Goal: Task Accomplishment & Management: Manage account settings

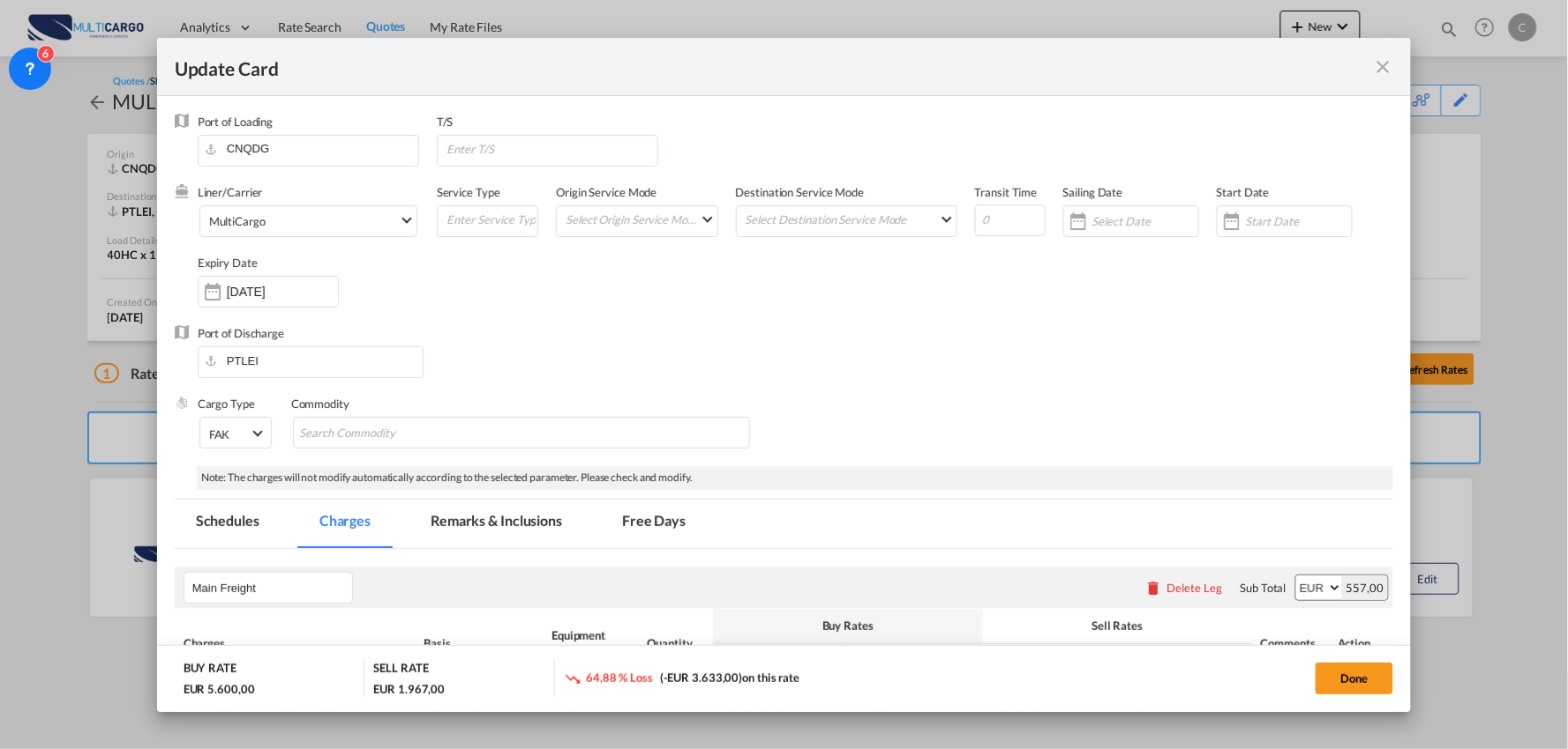
scroll to position [685, 0]
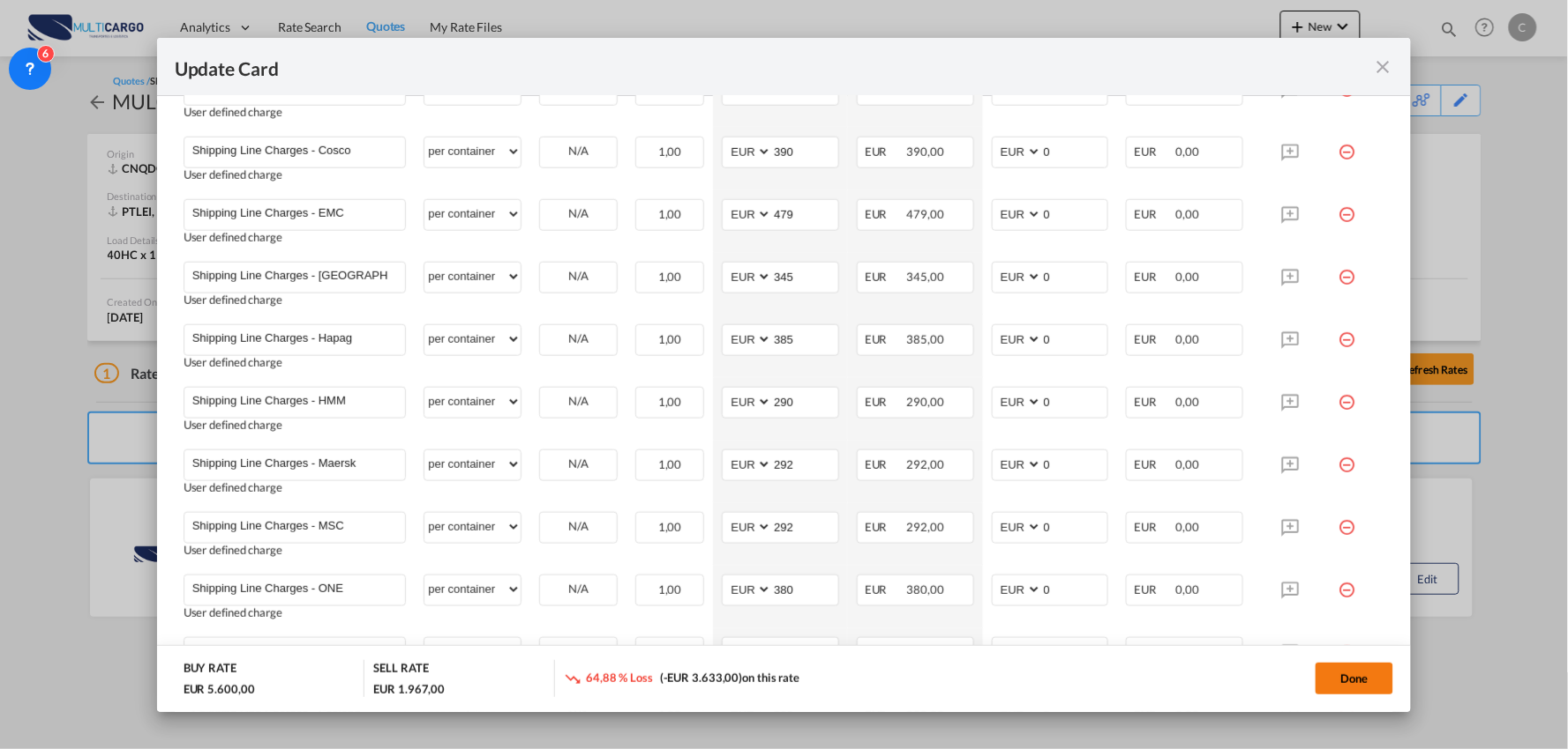
click at [1371, 674] on button "Done" at bounding box center [1353, 679] width 78 height 32
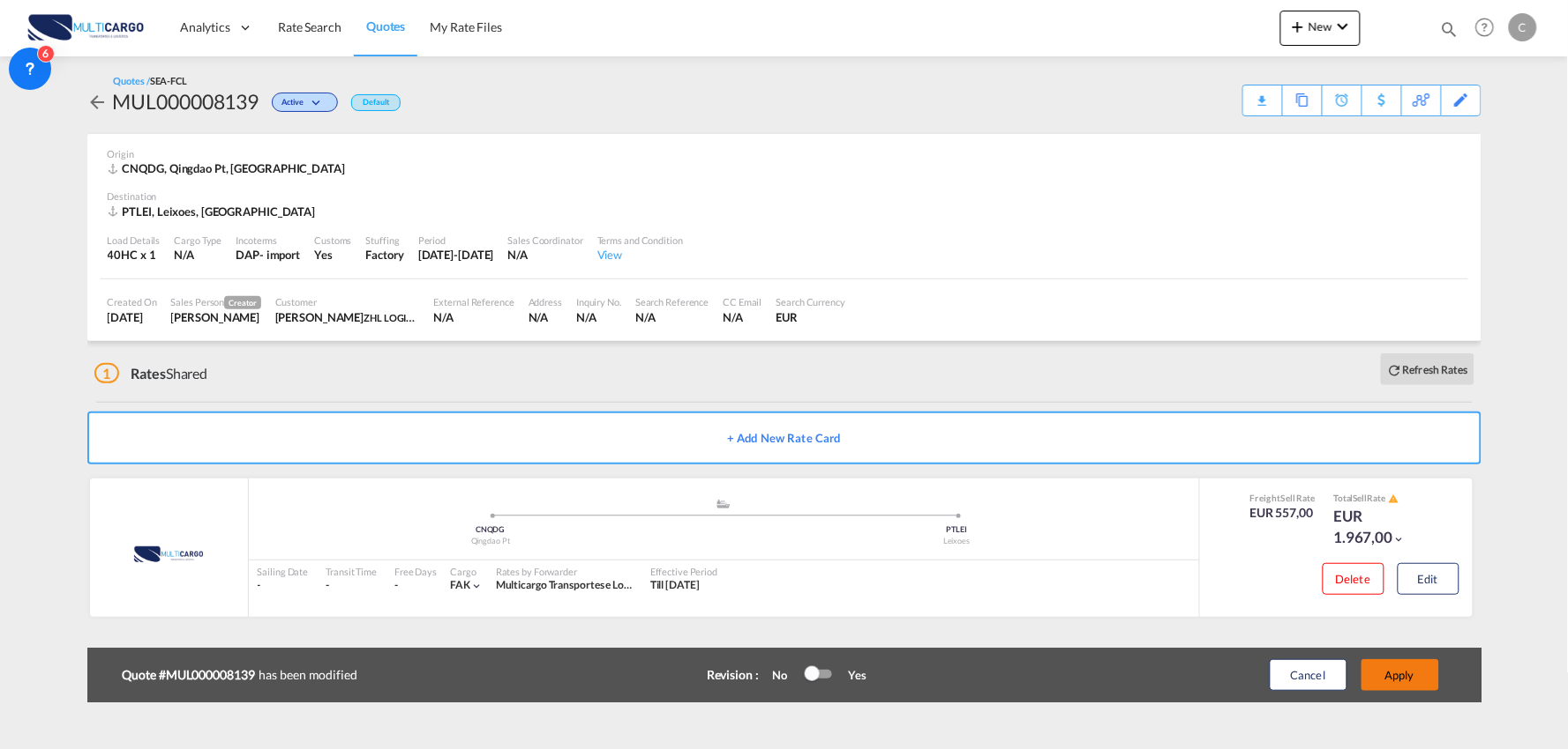
click at [1395, 676] on button "Apply" at bounding box center [1400, 675] width 78 height 32
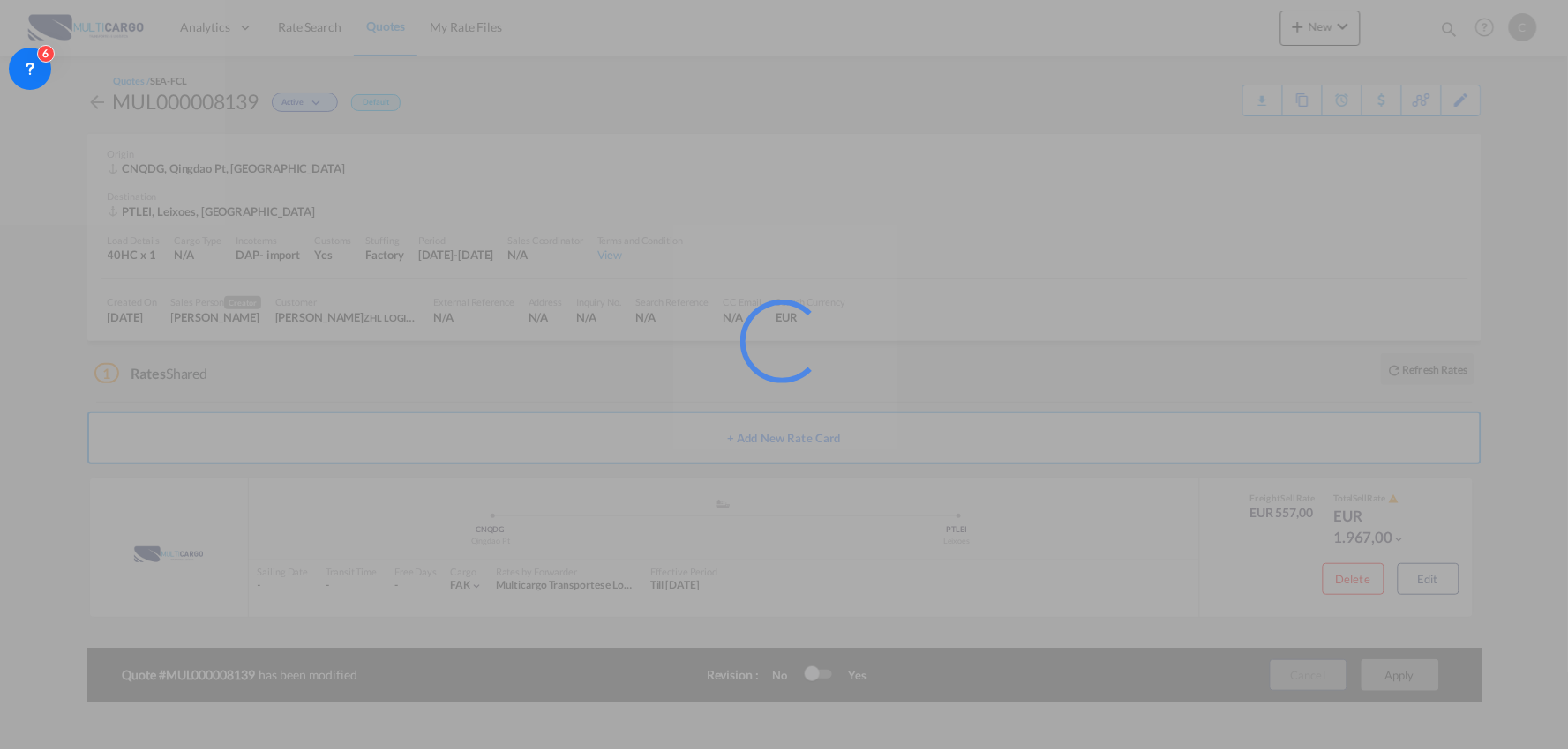
click at [585, 383] on div at bounding box center [784, 374] width 1568 height 749
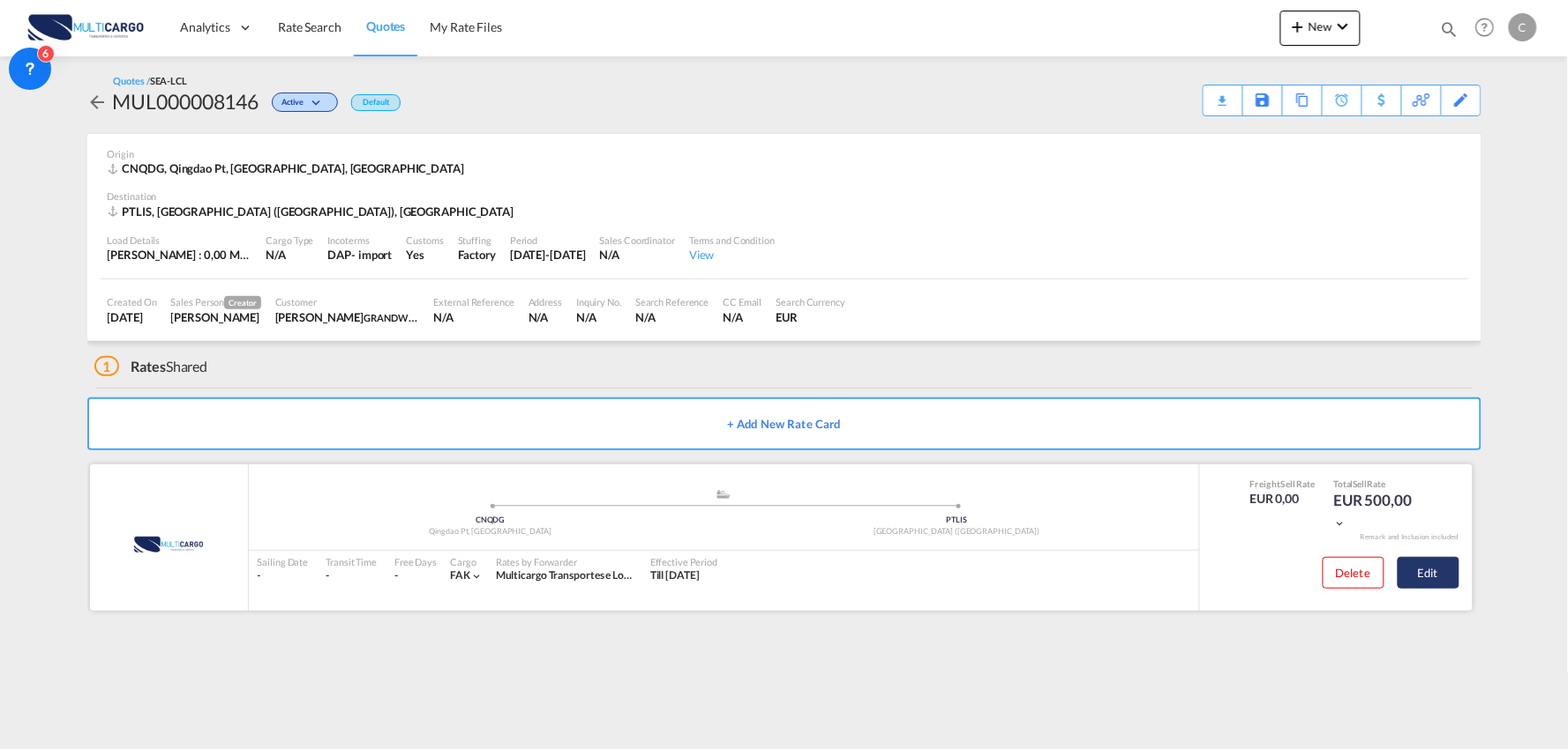
click at [1422, 577] on button "Edit" at bounding box center [1428, 573] width 61 height 32
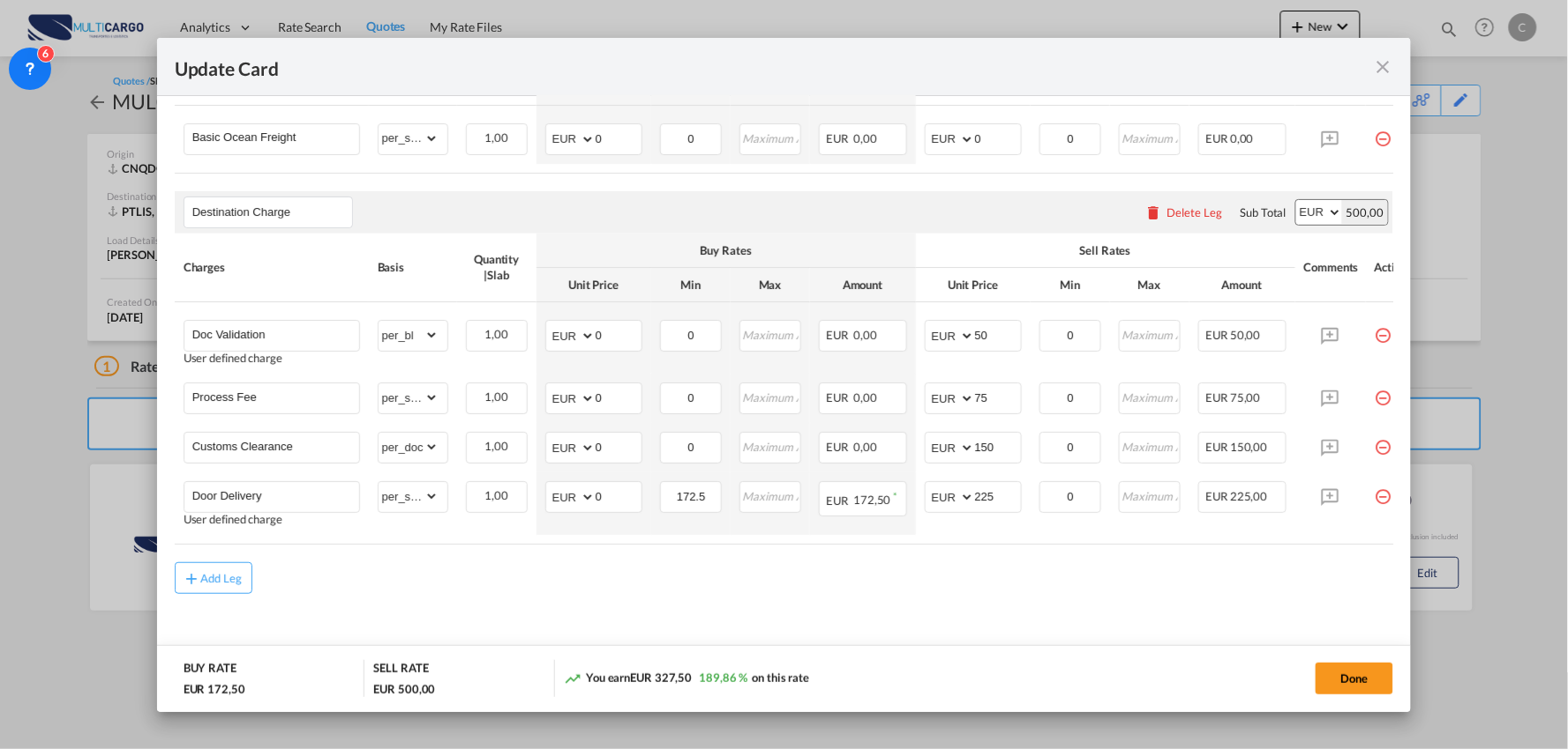
scroll to position [524, 0]
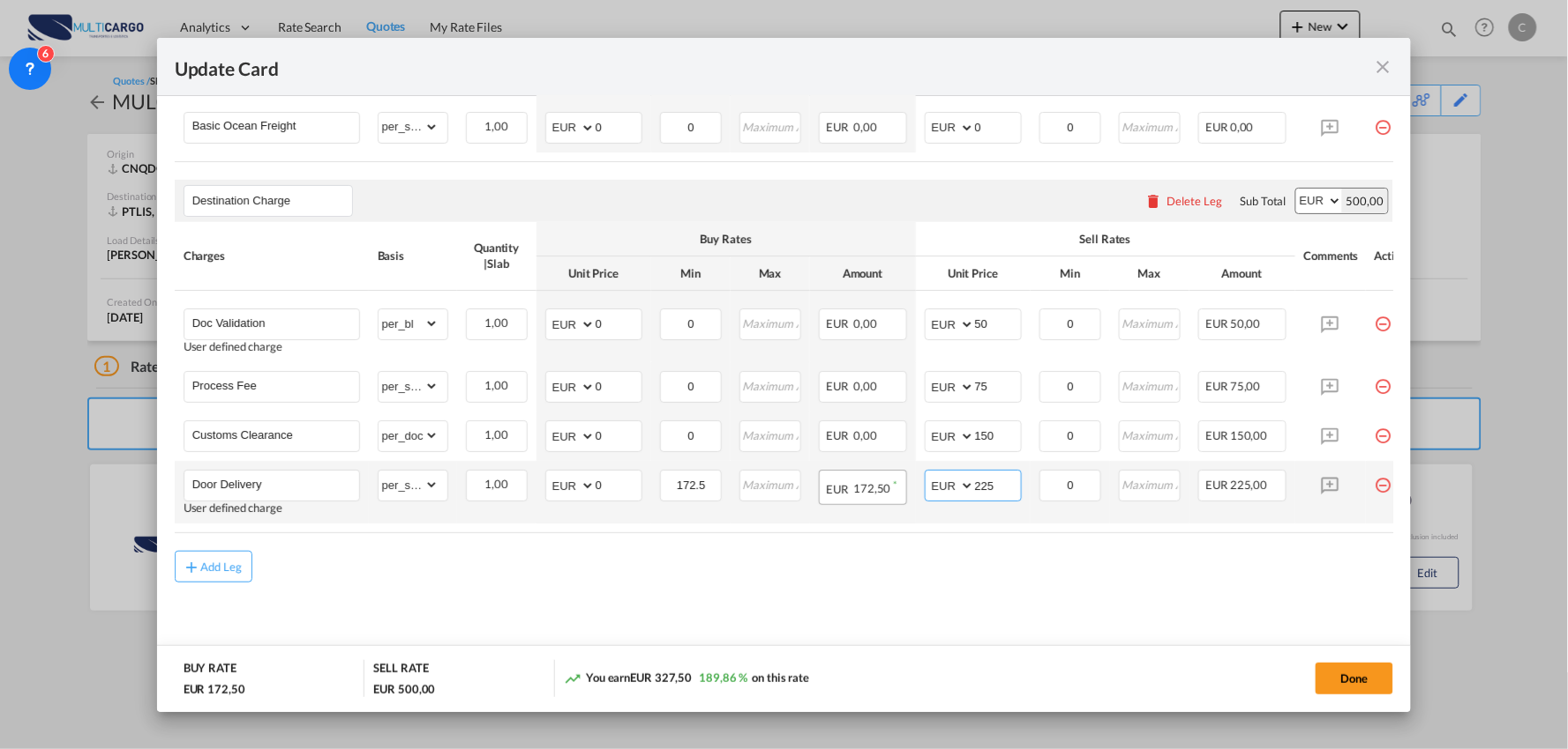
drag, startPoint x: 977, startPoint y: 480, endPoint x: 897, endPoint y: 473, distance: 80.3
click at [913, 480] on tr "Door Delivery User defined charge Please Enter Already Exists gross_weight volu…" at bounding box center [800, 492] width 1250 height 62
type input "445"
drag, startPoint x: 606, startPoint y: 472, endPoint x: 556, endPoint y: 483, distance: 51.2
click at [552, 480] on md-input-container "AED AFN ALL AMD ANG AOA ARS AUD AWG AZN BAM BBD BDT BGN BHD BIF BMD BND BOB BRL…" at bounding box center [593, 486] width 97 height 32
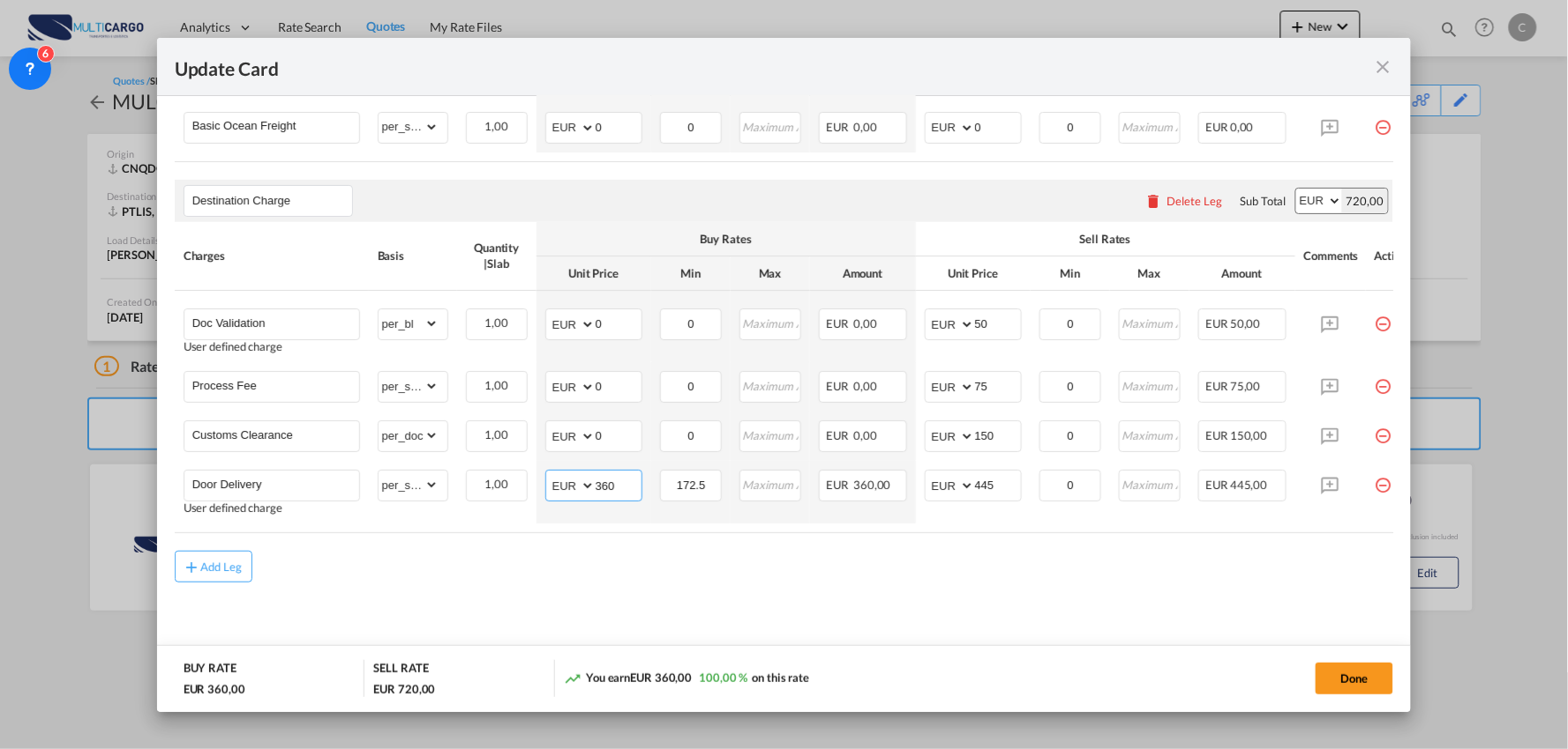
type input "360"
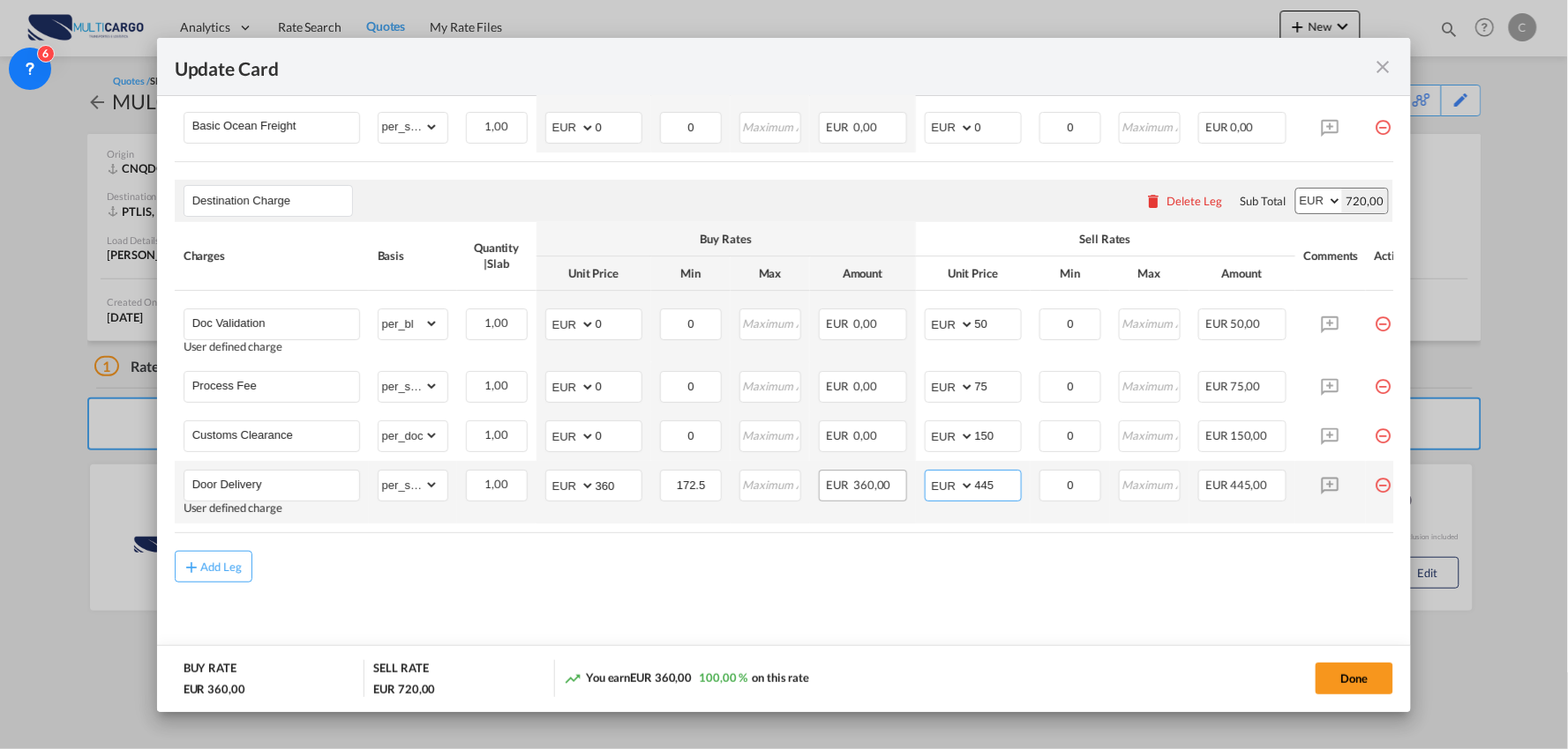
drag, startPoint x: 1007, startPoint y: 486, endPoint x: 906, endPoint y: 483, distance: 101.0
click at [906, 483] on tr "Door Delivery User defined charge Please Enter Already Exists gross_weight volu…" at bounding box center [800, 492] width 1250 height 62
drag, startPoint x: 996, startPoint y: 479, endPoint x: 893, endPoint y: 498, distance: 104.7
click at [932, 490] on md-input-container "AED AFN ALL AMD ANG AOA ARS AUD AWG AZN BAM BBD BDT BGN BHD BIF BMD BND BOB BRL…" at bounding box center [973, 486] width 97 height 32
click at [1009, 476] on input "460" at bounding box center [998, 483] width 45 height 27
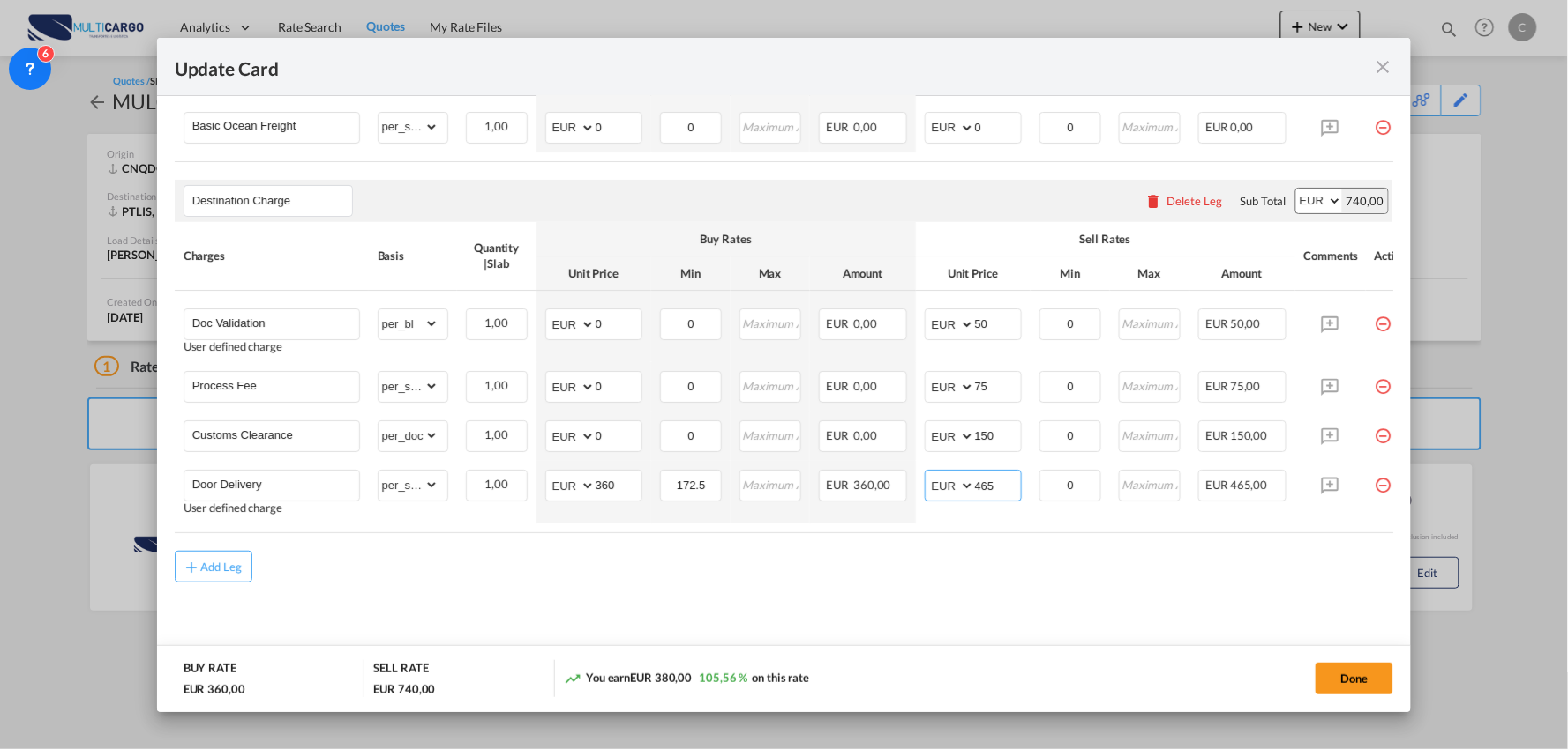
type input "465"
click at [874, 573] on div "Add Leg" at bounding box center [784, 567] width 1219 height 32
drag, startPoint x: 994, startPoint y: 383, endPoint x: 897, endPoint y: 389, distance: 97.2
click at [897, 389] on tr "Process Fee Please Enter Already Exists gross_weight volumetric_weight per_ship…" at bounding box center [800, 387] width 1250 height 49
type input "90"
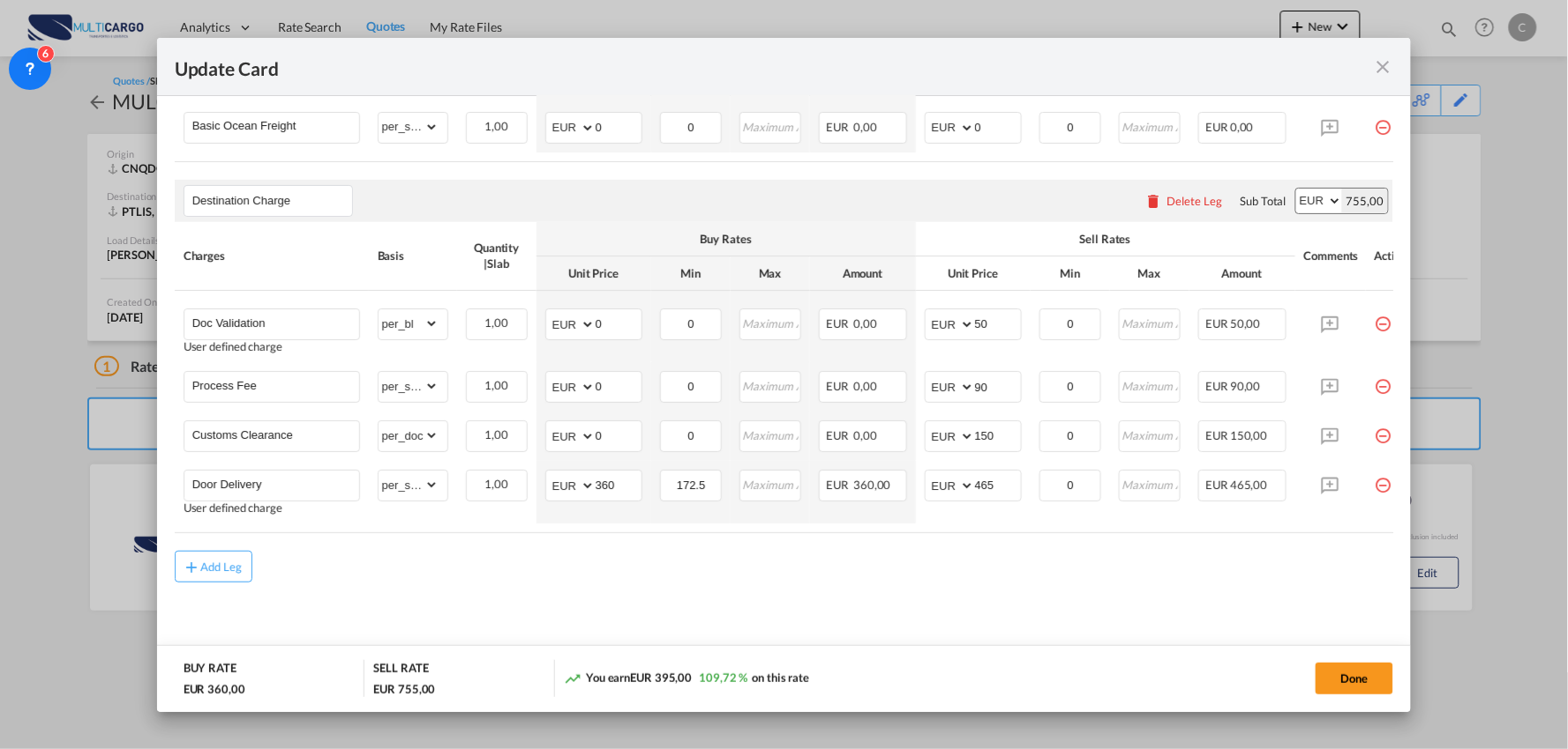
drag, startPoint x: 862, startPoint y: 562, endPoint x: 923, endPoint y: 569, distance: 61.4
click at [862, 562] on div "Add Leg" at bounding box center [784, 567] width 1219 height 32
click at [1345, 677] on button "Done" at bounding box center [1353, 679] width 78 height 32
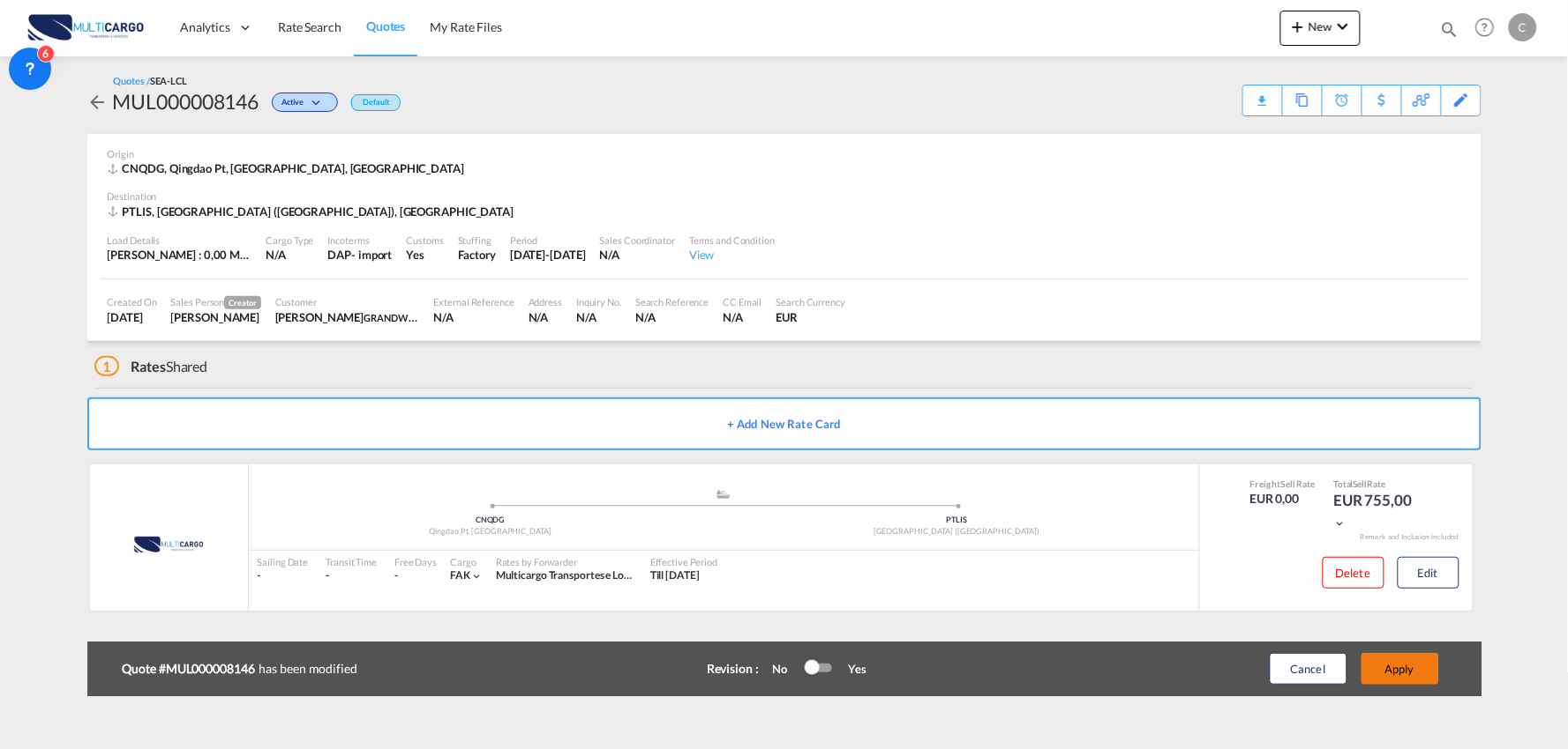
click at [1399, 667] on button "Apply" at bounding box center [1400, 669] width 78 height 32
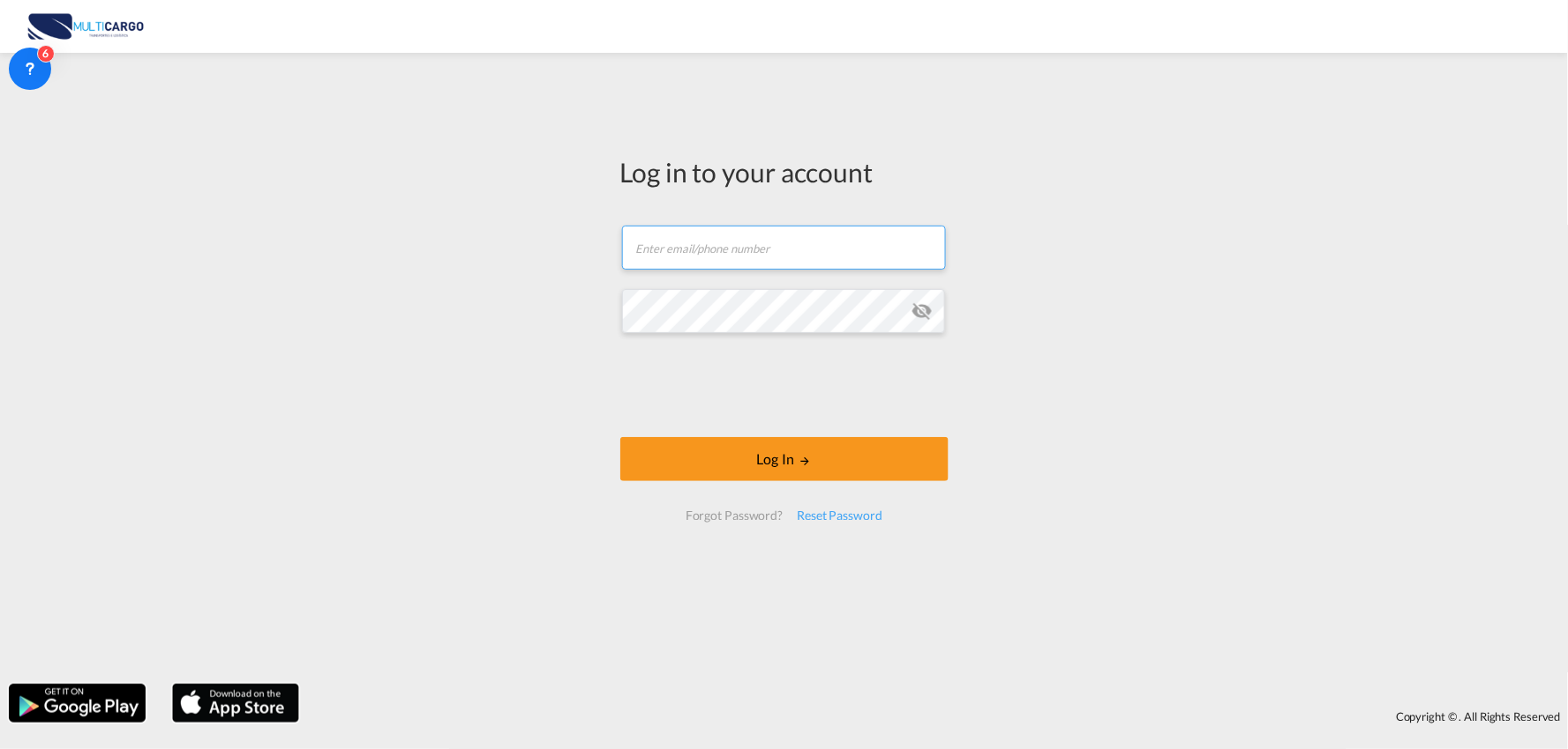
click at [729, 233] on input "text" at bounding box center [783, 247] width 323 height 44
click at [434, 281] on div "Log in to your account Email field is required Password field is required Log I…" at bounding box center [784, 368] width 1568 height 614
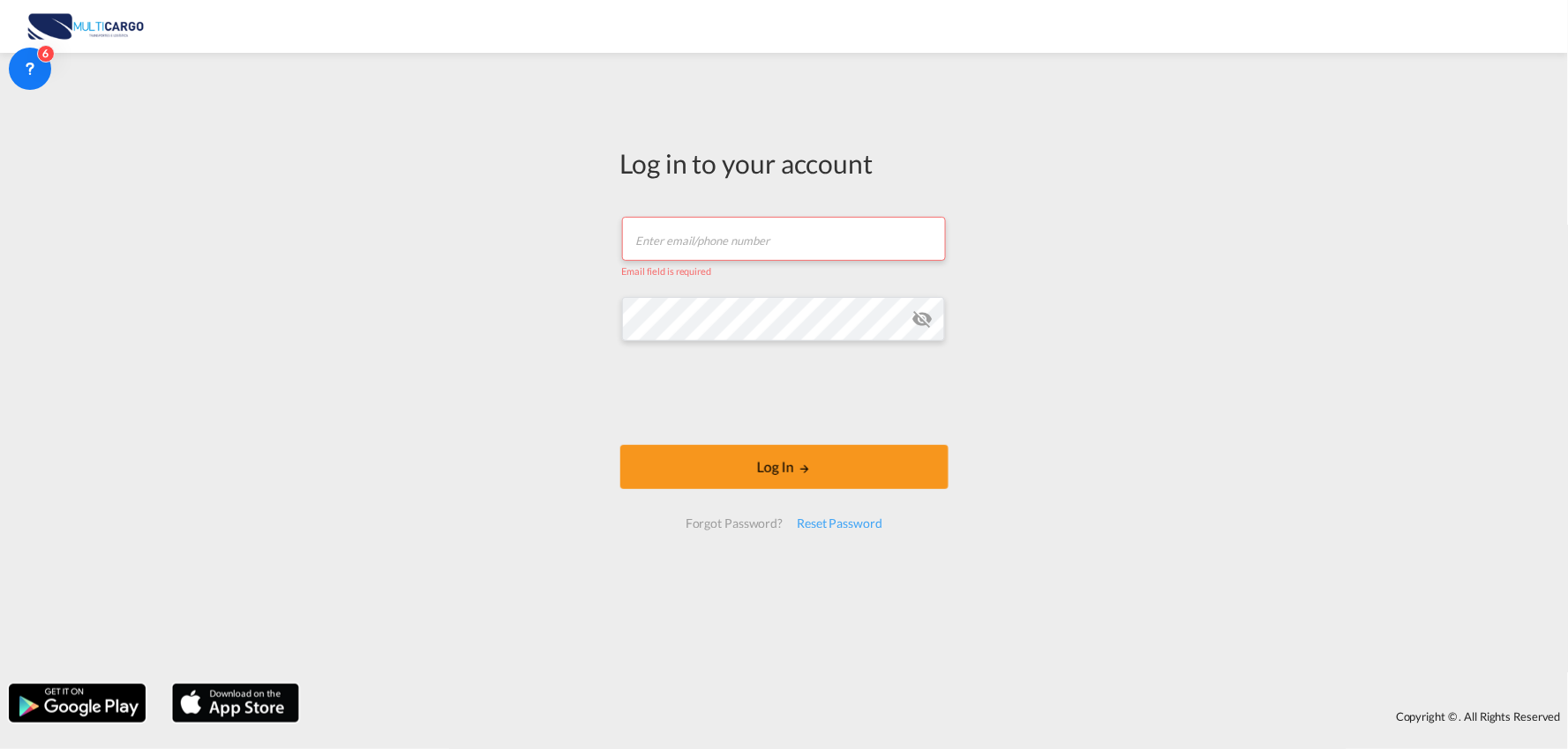
click at [739, 244] on input "text" at bounding box center [783, 239] width 323 height 44
paste input "cesar.teixeira@multicargo.pt"
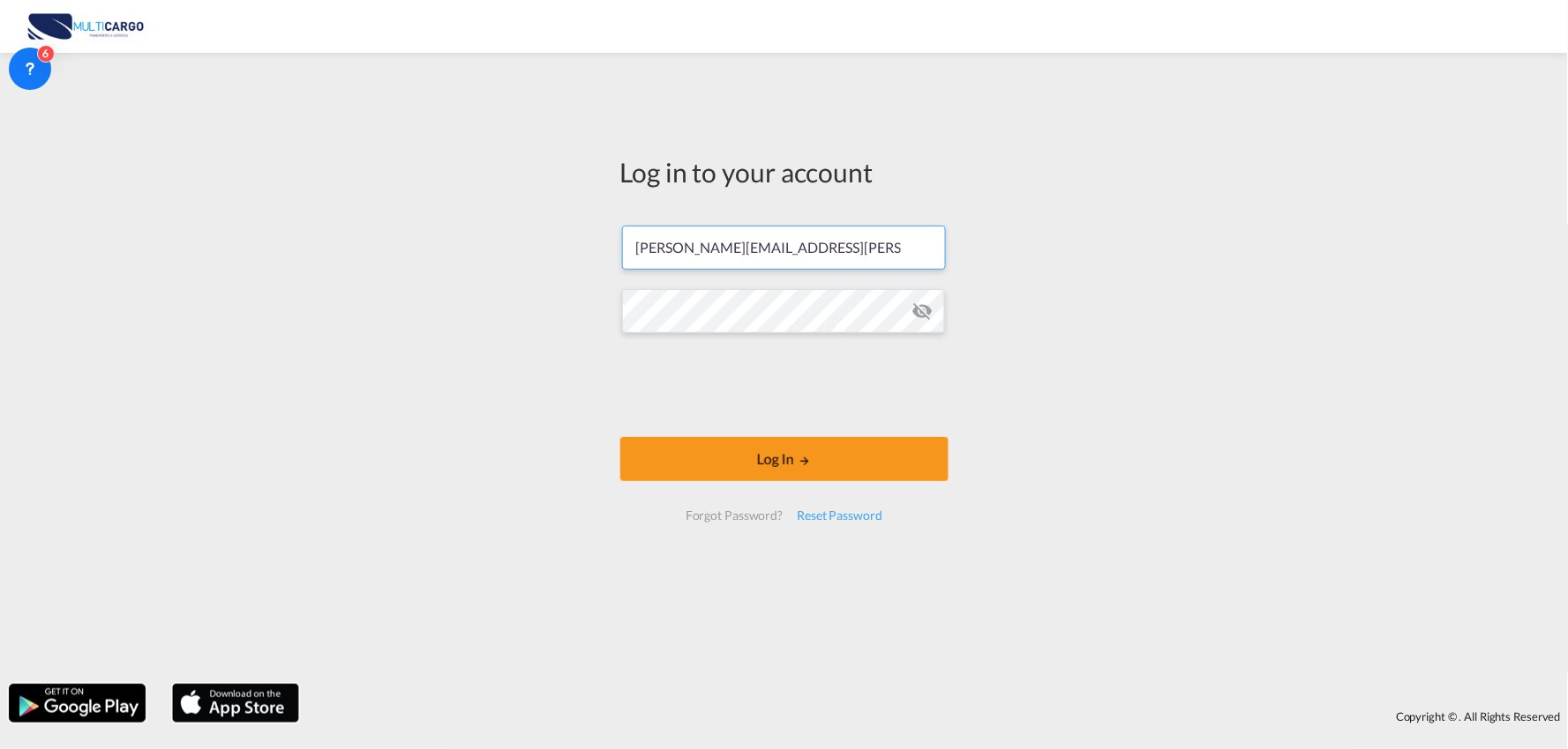
type input "cesar.teixeira@multicargo.pt"
click at [816, 438] on button "Log In" at bounding box center [784, 459] width 328 height 44
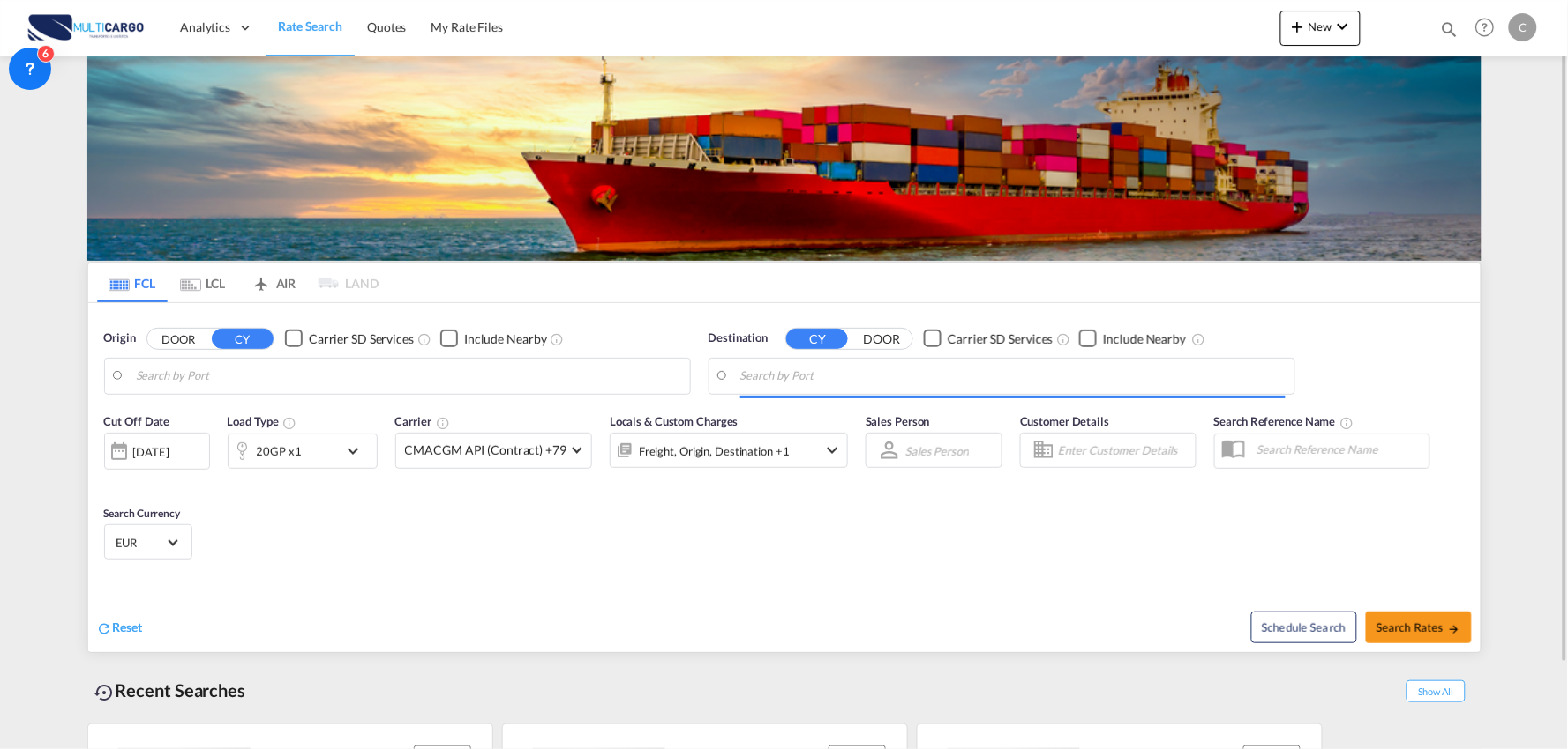
type input "Port of Qingdao, Qingdao, CNTAO"
type input "Leixoes, Leixoes, PTLEI"
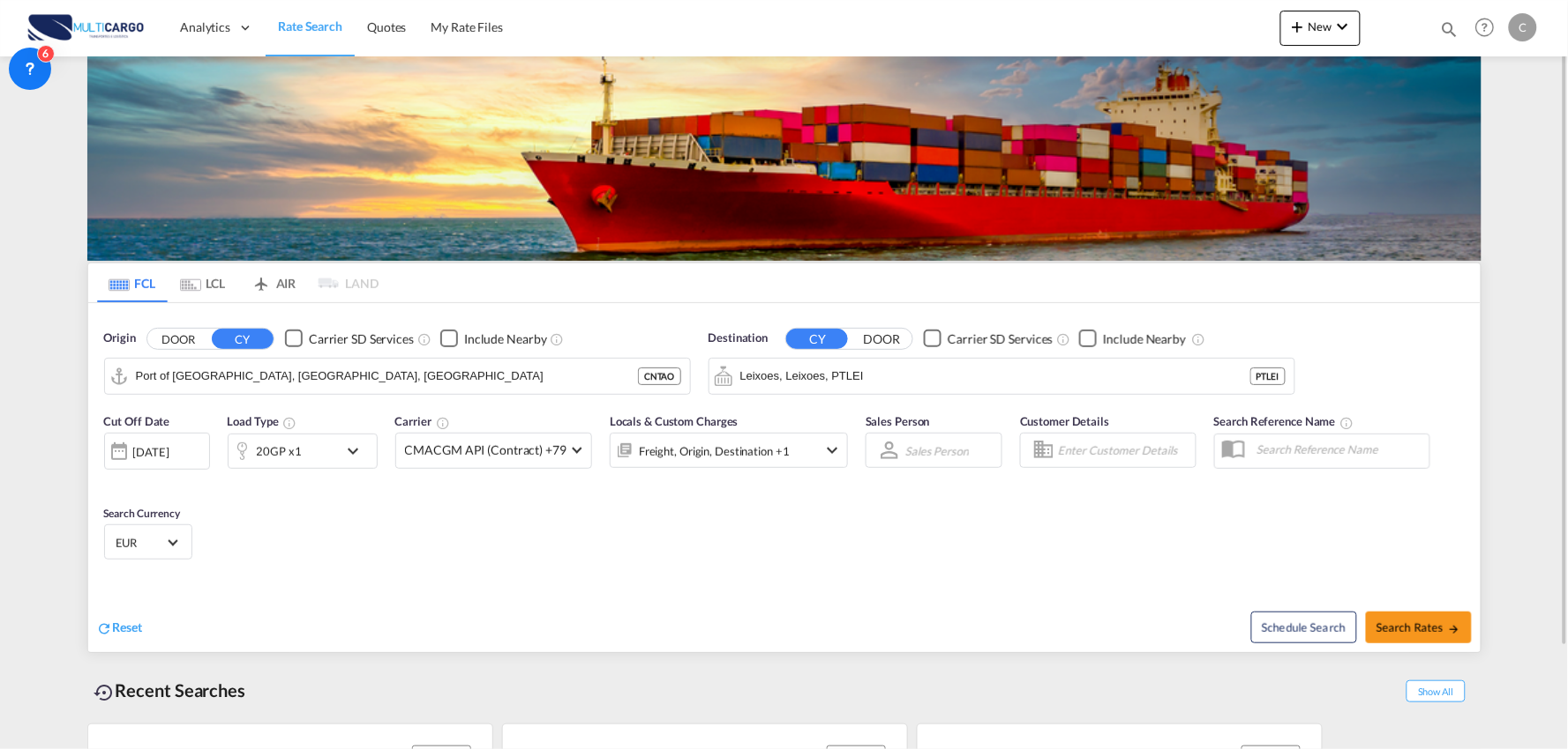
click at [632, 566] on div "Cut Off Date 19 Aug 2025 19 Aug 2025 Load Type 20GP x1 Carrier CMACGM API (Cont…" at bounding box center [784, 490] width 1392 height 172
click at [369, 38] on link "Quotes" at bounding box center [387, 28] width 63 height 57
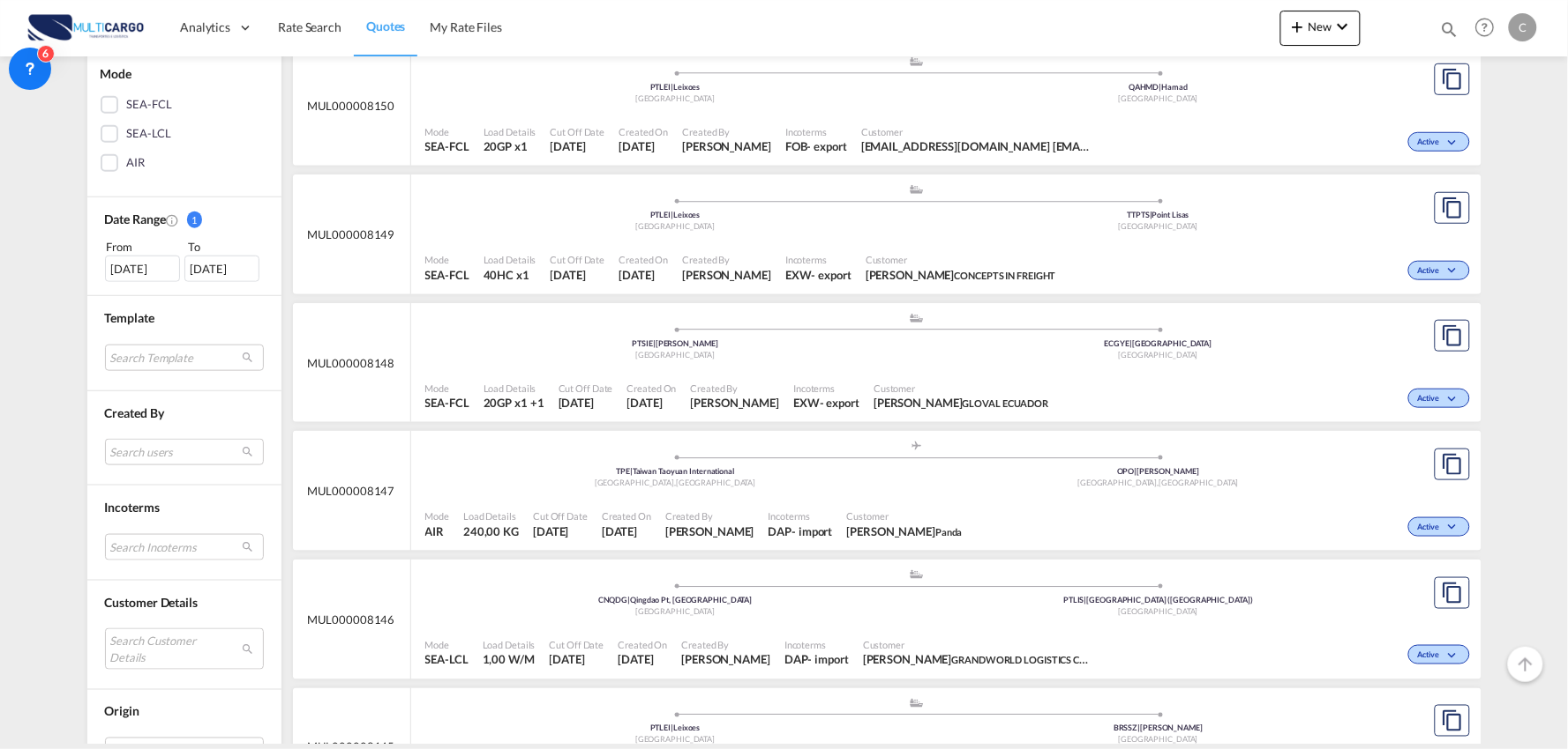
scroll to position [391, 0]
click at [139, 638] on md-select "Search Customer Details user name user teresa MARCANO t.marcano@ciftrinidad.com…" at bounding box center [184, 646] width 159 height 41
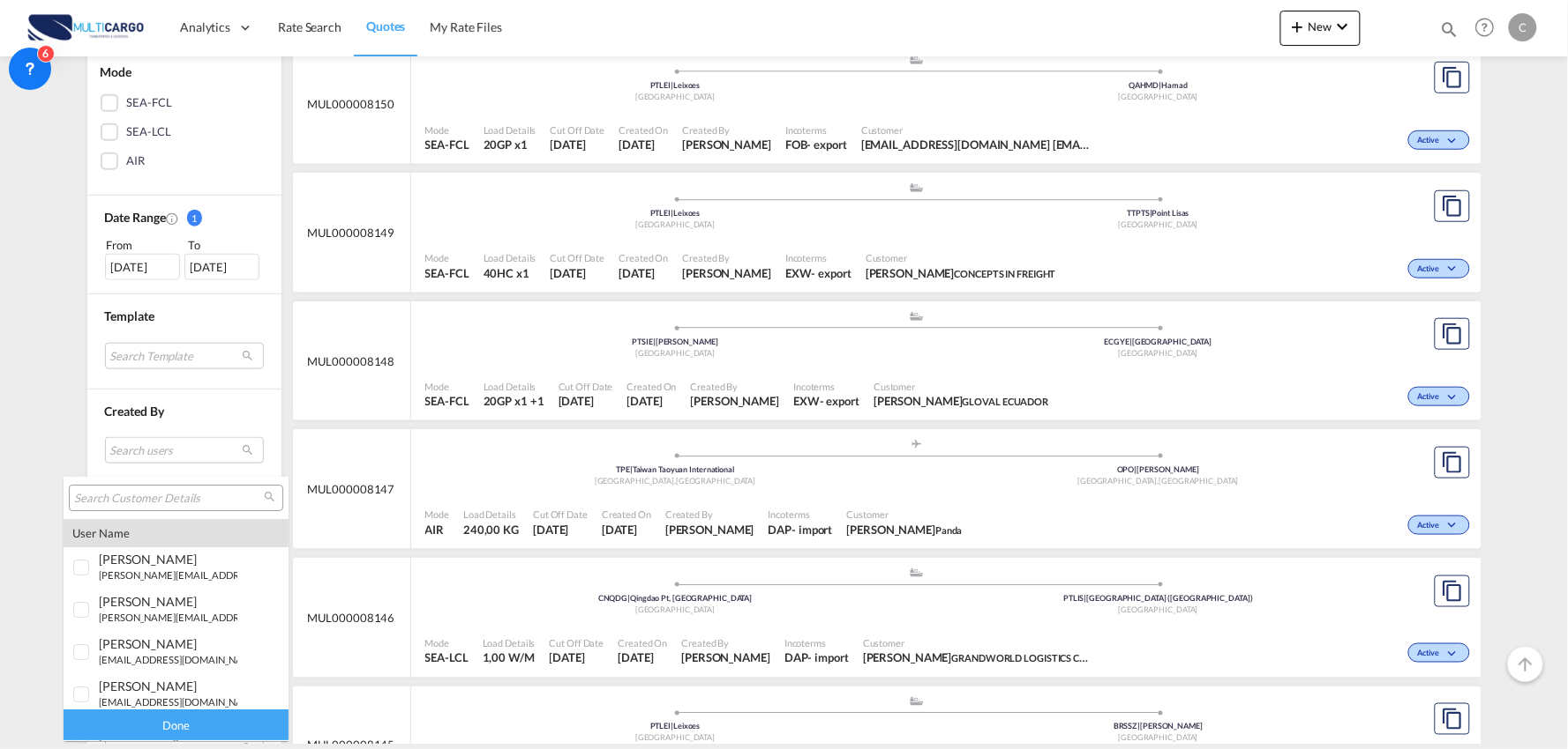
click at [147, 487] on div at bounding box center [176, 498] width 215 height 27
click at [146, 494] on input "search" at bounding box center [169, 499] width 190 height 16
type input "joy"
click at [715, 636] on md-backdrop at bounding box center [784, 374] width 1568 height 749
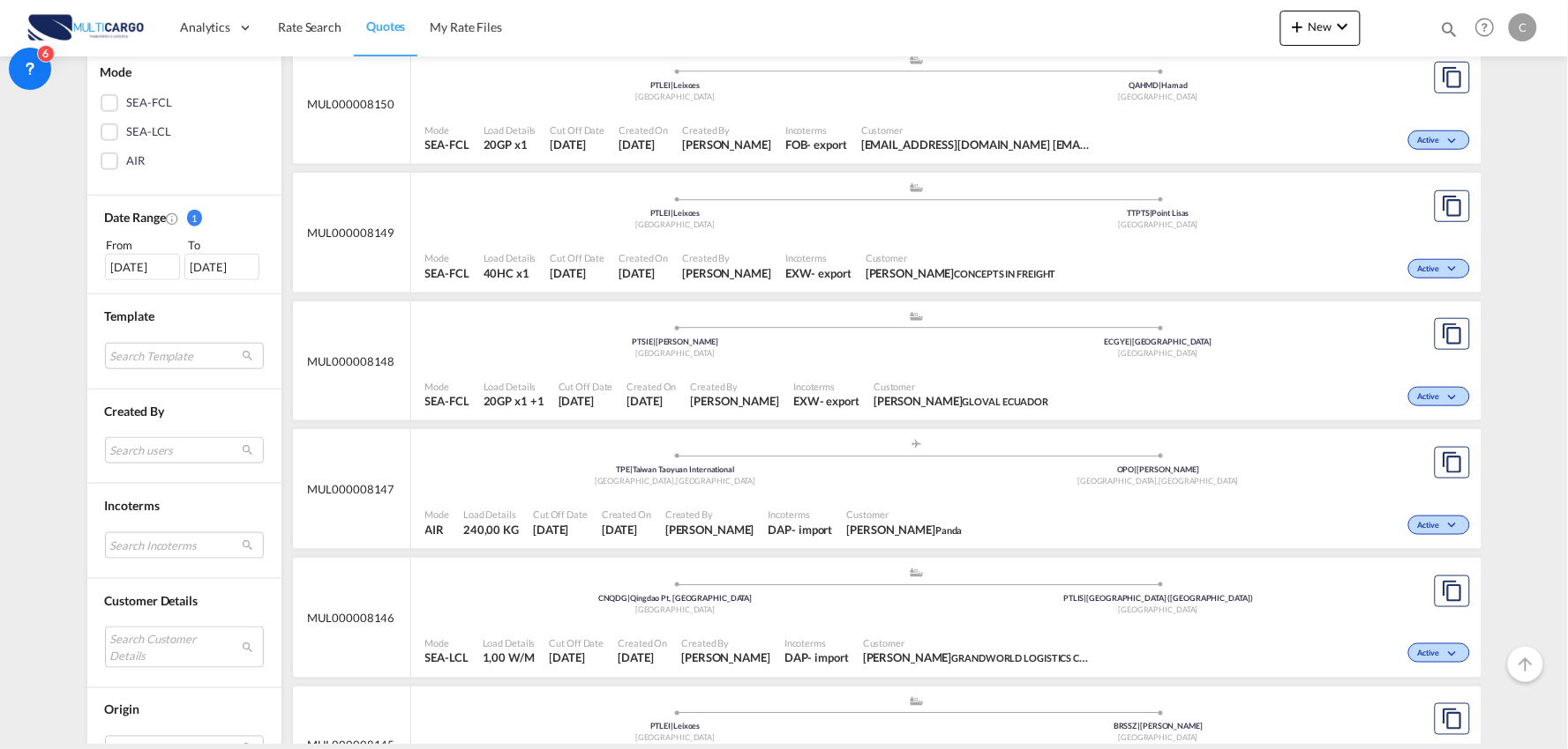
click at [722, 635] on div "Created By Cesar Teixeira" at bounding box center [726, 651] width 103 height 44
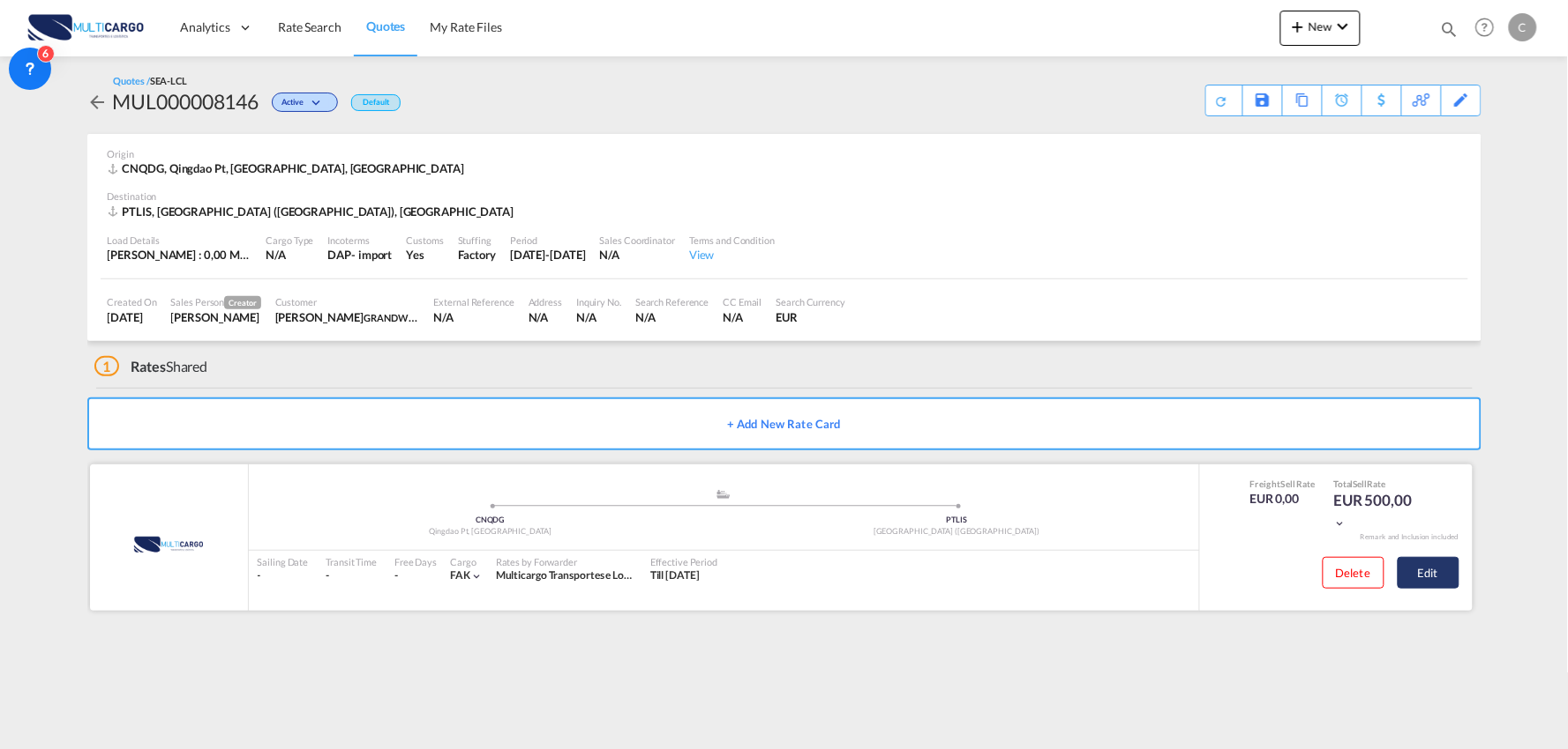
click at [1437, 575] on button "Edit" at bounding box center [1428, 573] width 61 height 32
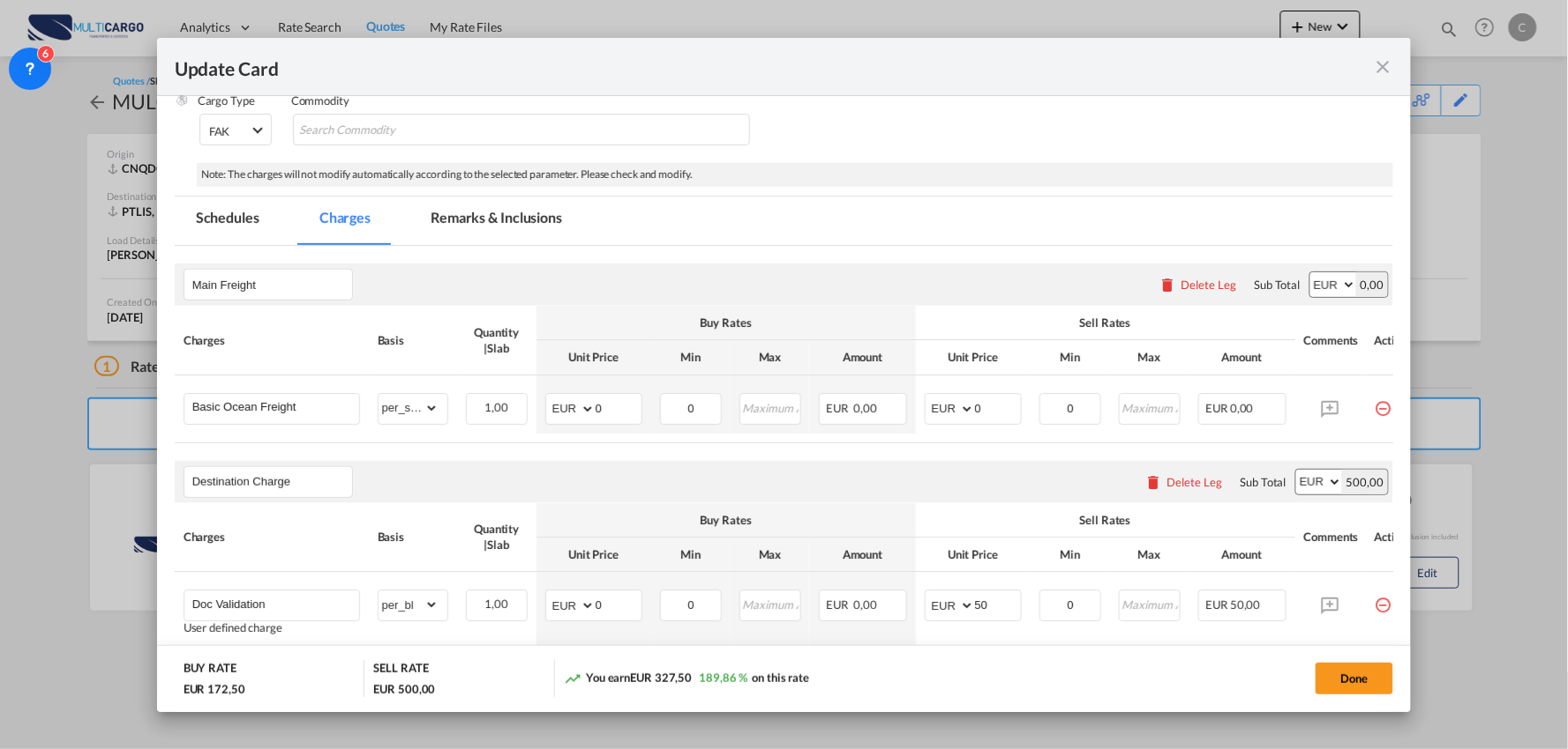
scroll to position [524, 0]
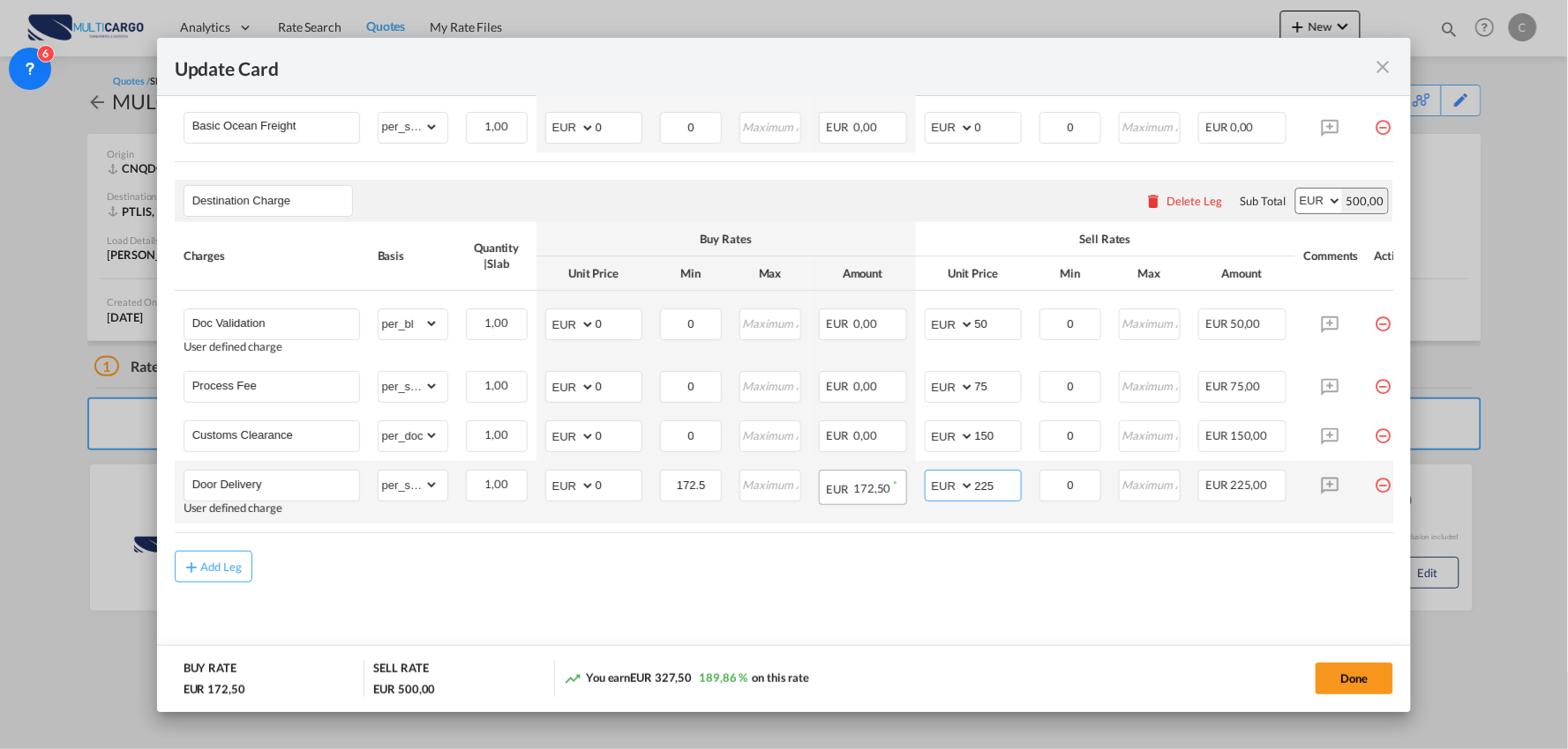
drag, startPoint x: 948, startPoint y: 482, endPoint x: 874, endPoint y: 471, distance: 74.8
click at [873, 481] on tr "Door Delivery User defined charge Please Enter Already Exists gross_weight volu…" at bounding box center [800, 492] width 1250 height 62
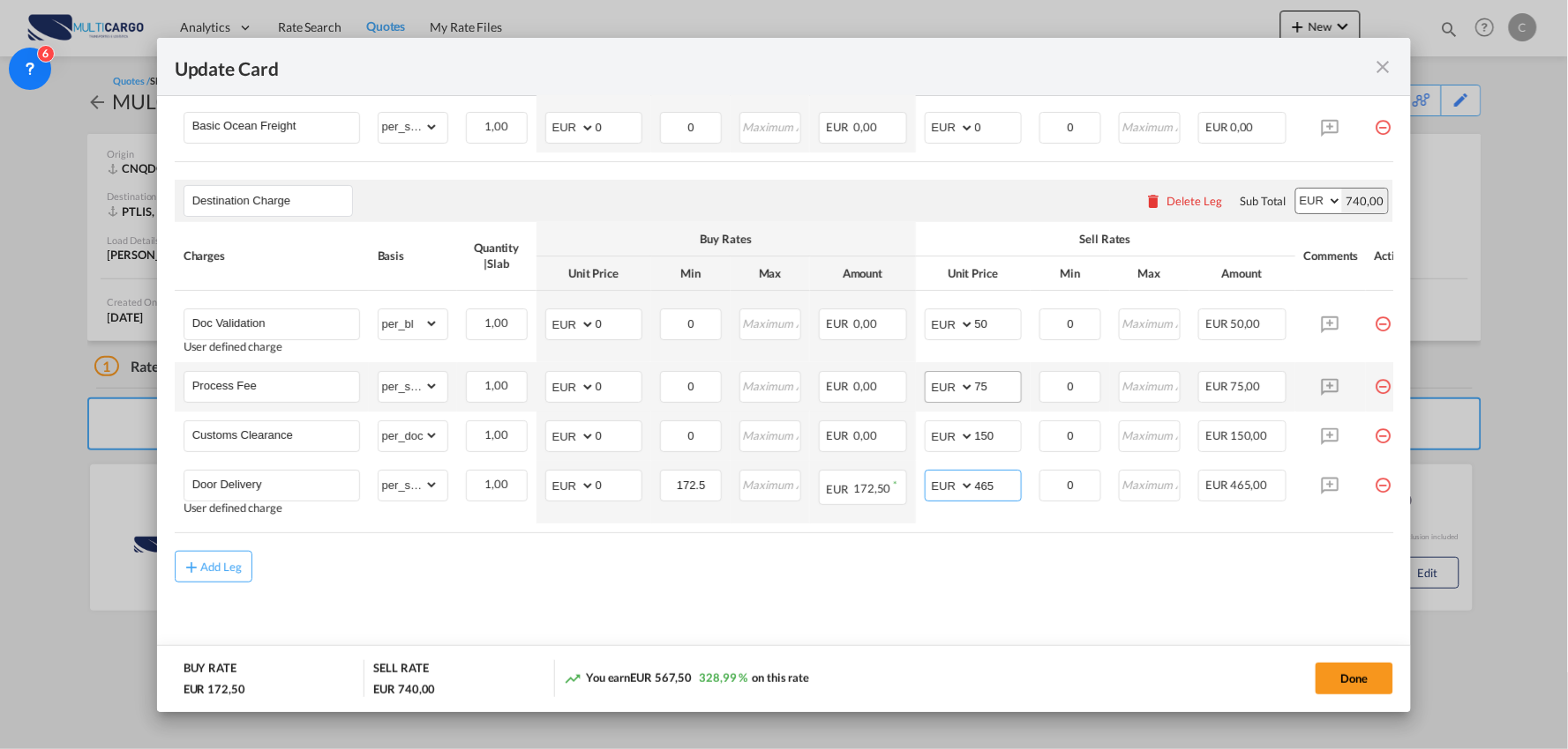
type input "465"
drag, startPoint x: 1008, startPoint y: 373, endPoint x: 914, endPoint y: 386, distance: 94.9
click at [914, 386] on tr "Process Fee Please Enter Already Exists gross_weight volumetric_weight per_ship…" at bounding box center [800, 387] width 1250 height 49
type input "90"
drag, startPoint x: 948, startPoint y: 582, endPoint x: 1315, endPoint y: 642, distance: 371.9
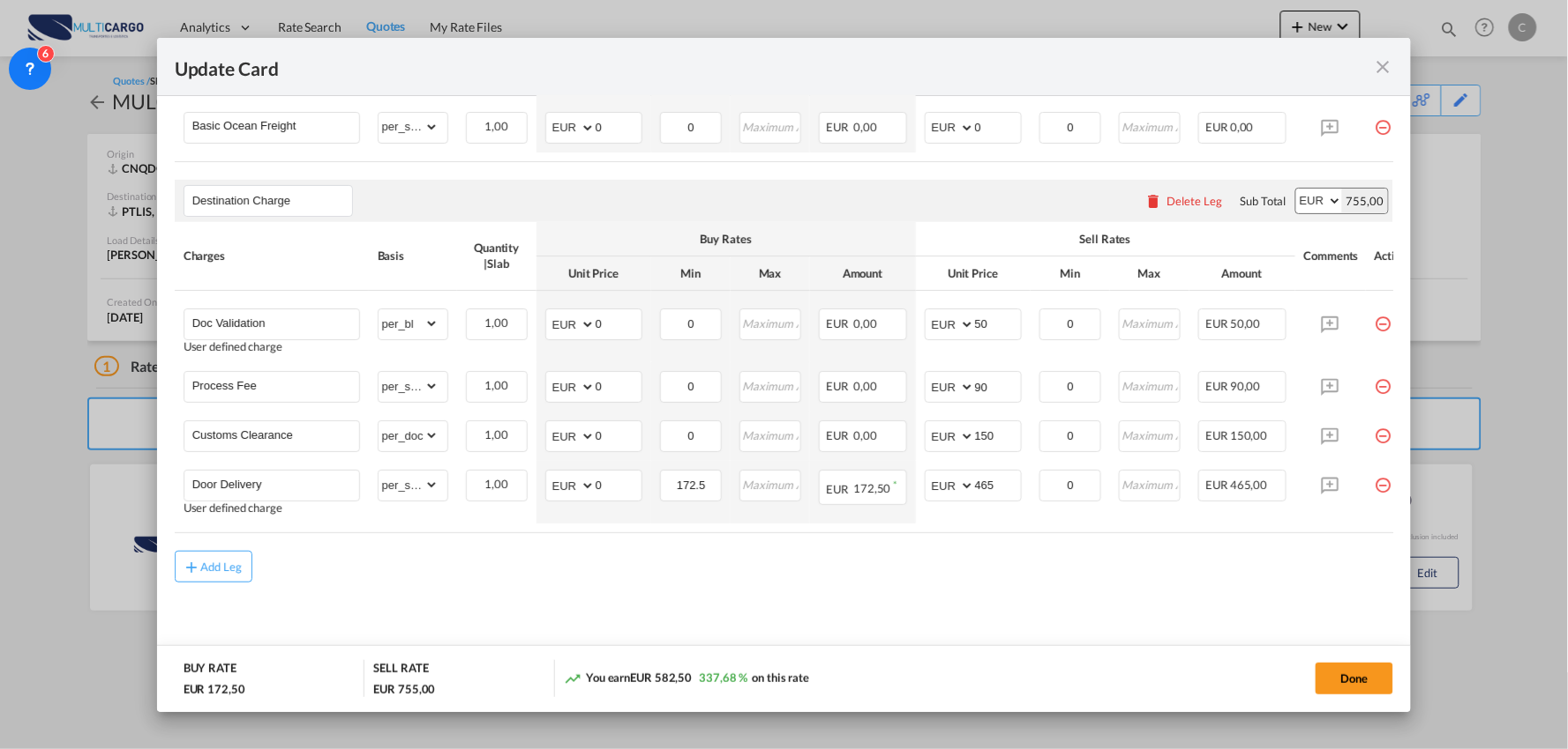
click at [951, 582] on div "Add Leg" at bounding box center [784, 567] width 1219 height 32
click at [1341, 683] on button "Done" at bounding box center [1353, 679] width 78 height 32
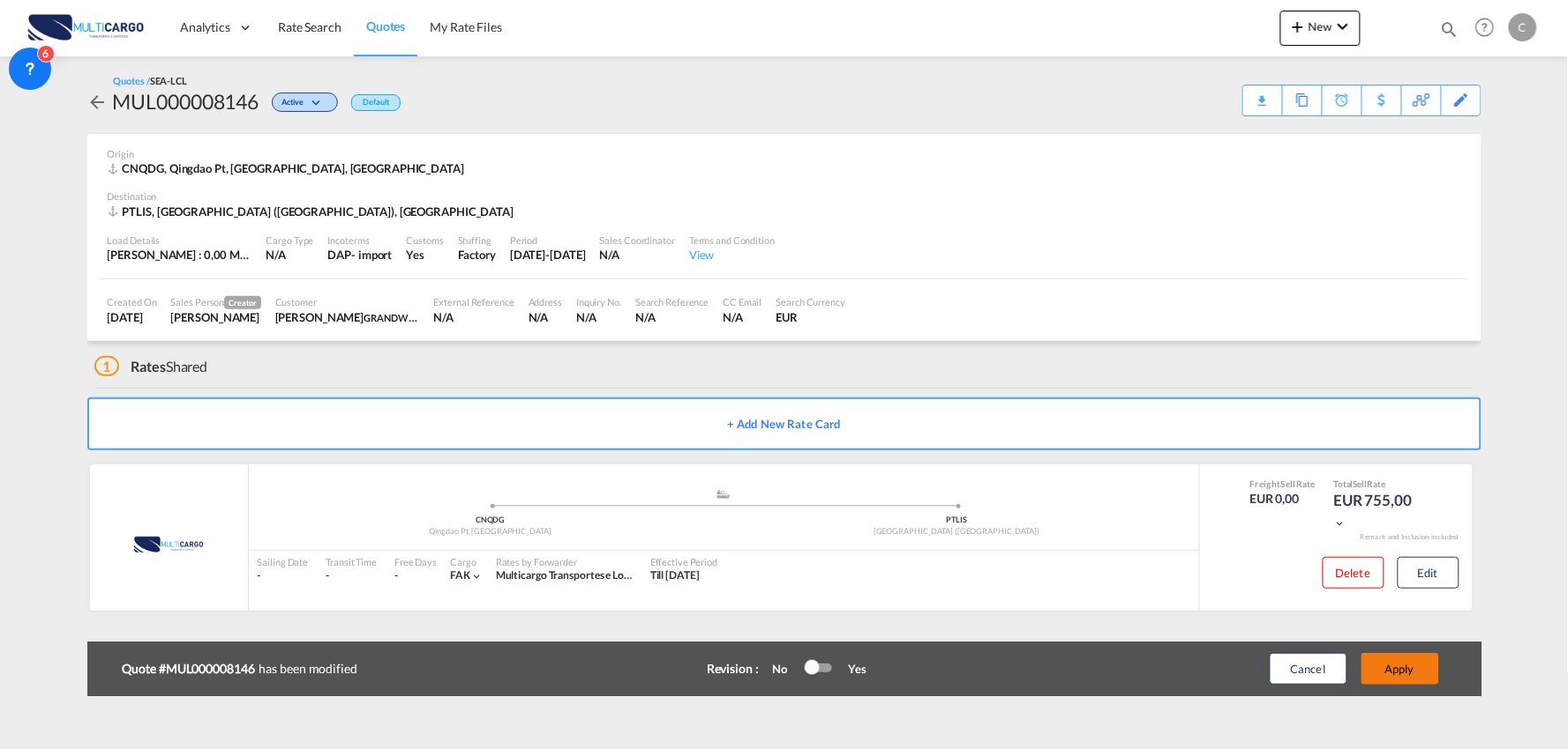
click at [1387, 664] on button "Apply" at bounding box center [1400, 669] width 78 height 32
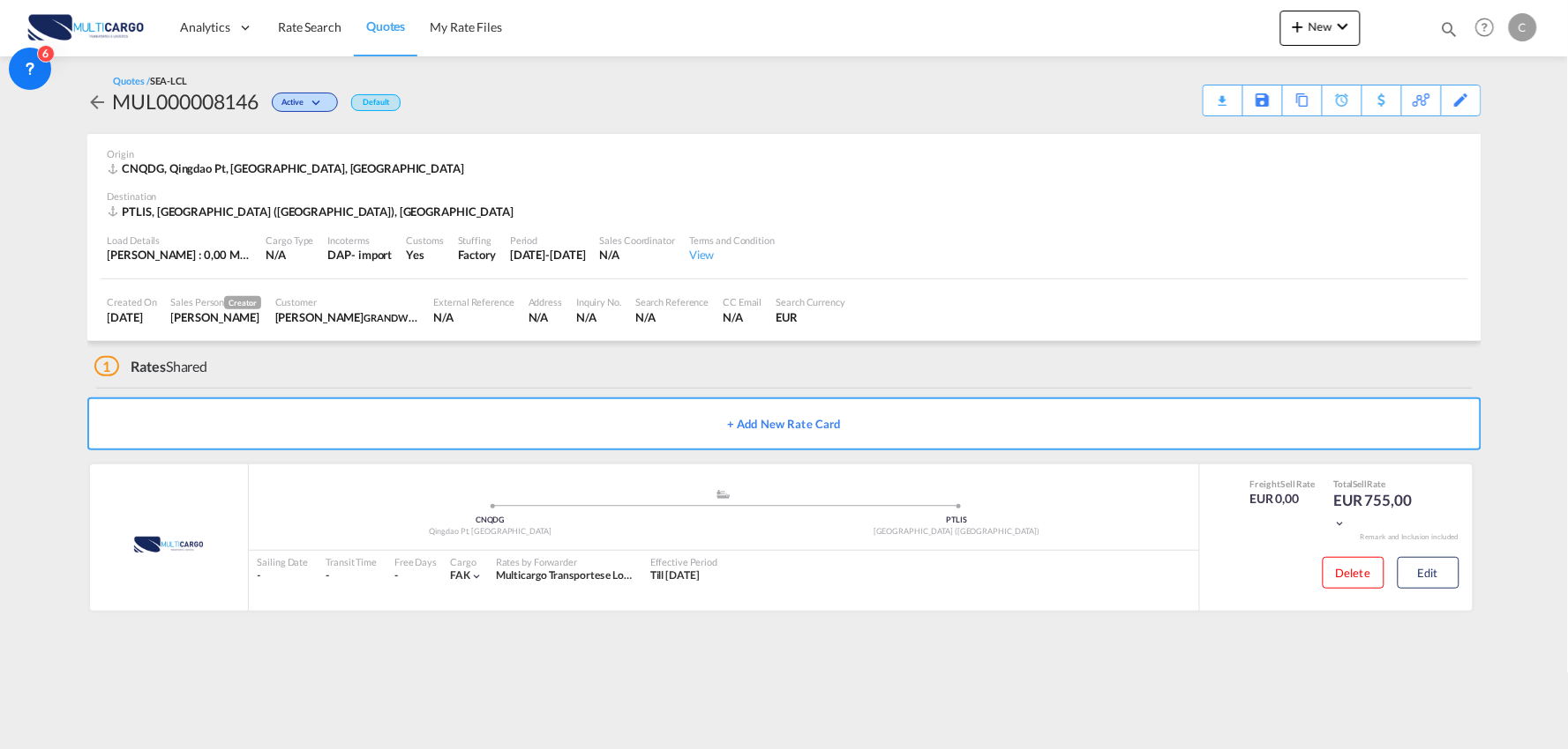
click at [1014, 640] on div "Quotes / SEA-LCL MUL000008146 Active Default Download Quote Save As Template Co…" at bounding box center [784, 349] width 1394 height 585
click at [1443, 564] on button "Edit" at bounding box center [1428, 573] width 61 height 32
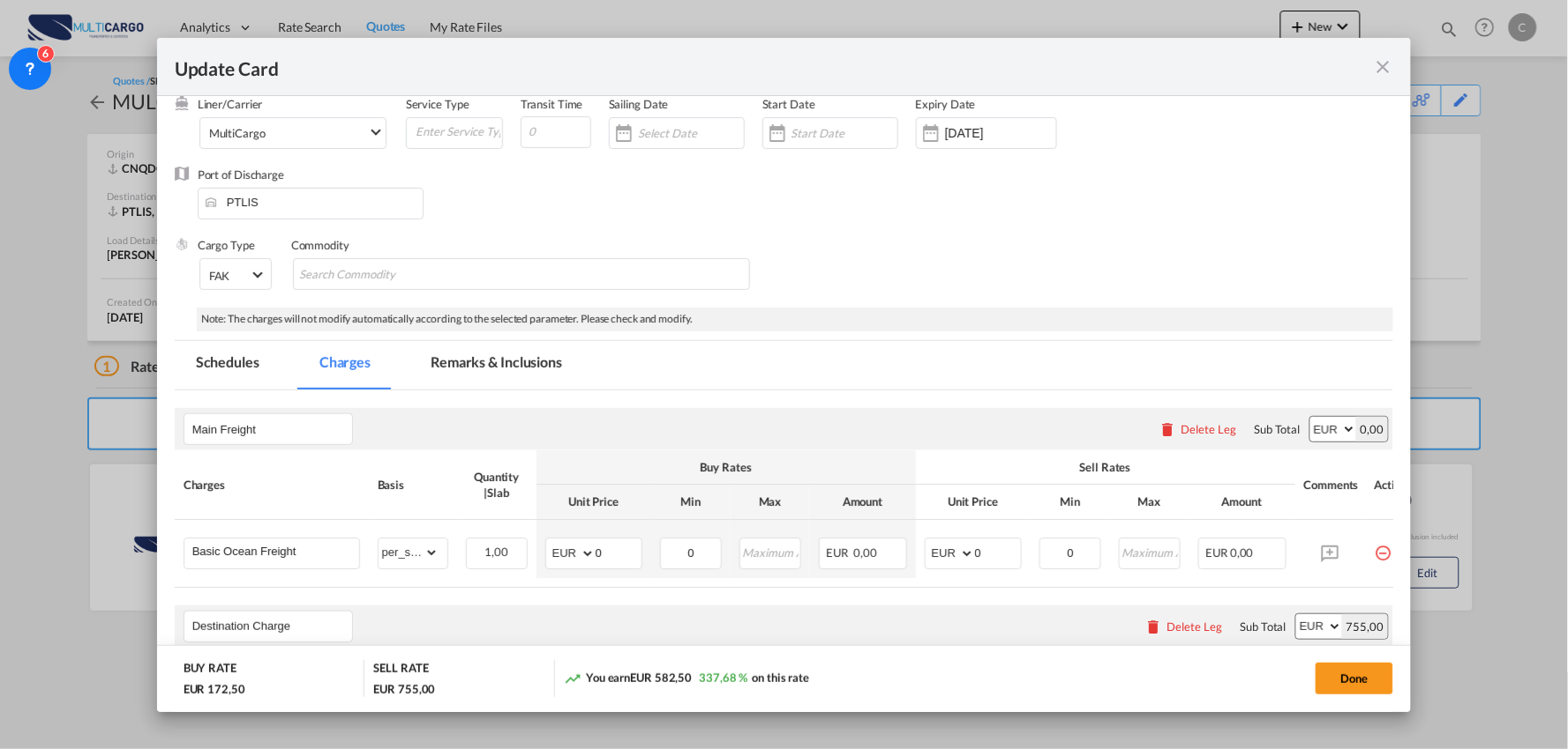
scroll to position [0, 0]
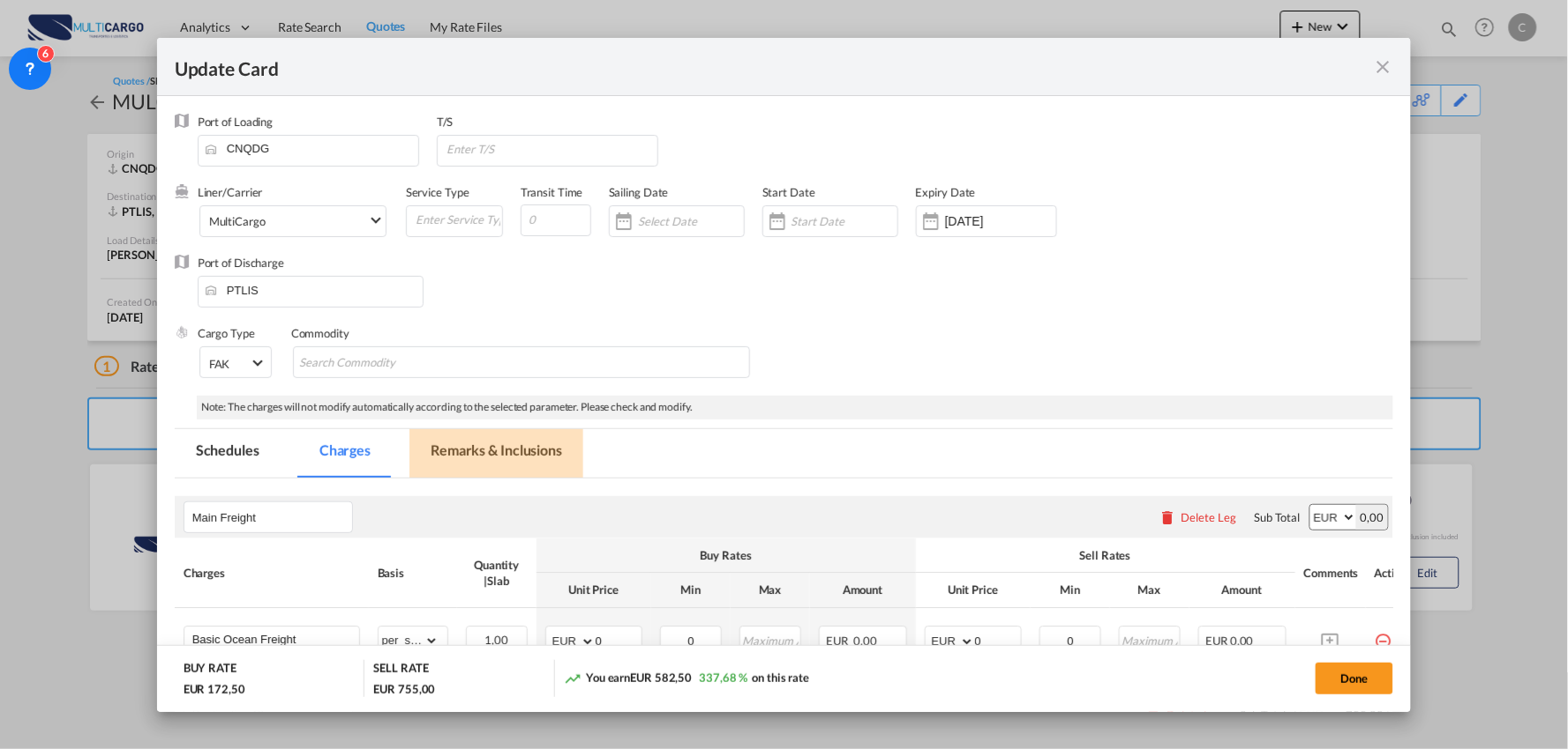
click at [470, 461] on md-tab-item "Remarks & Inclusions" at bounding box center [496, 454] width 174 height 48
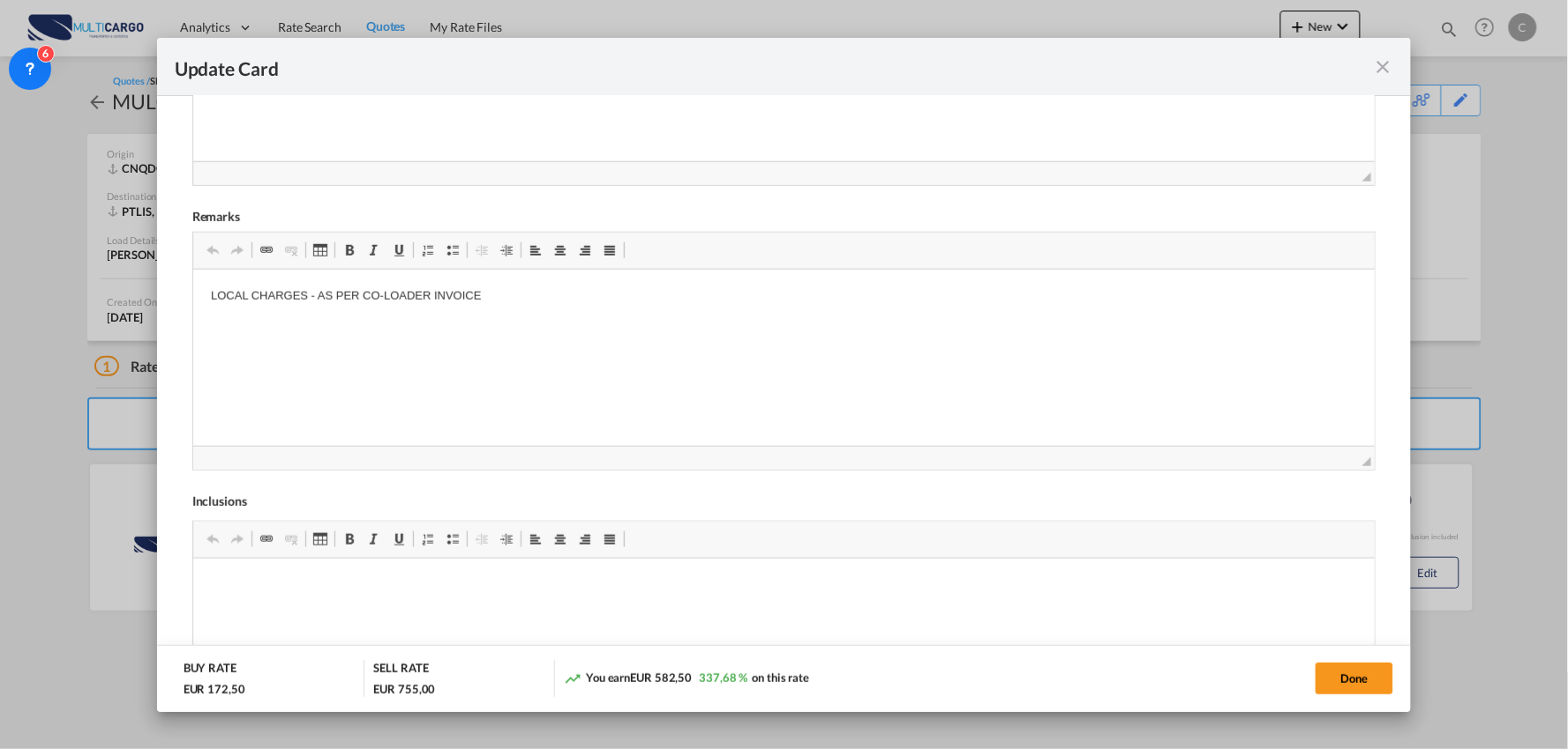
scroll to position [666, 0]
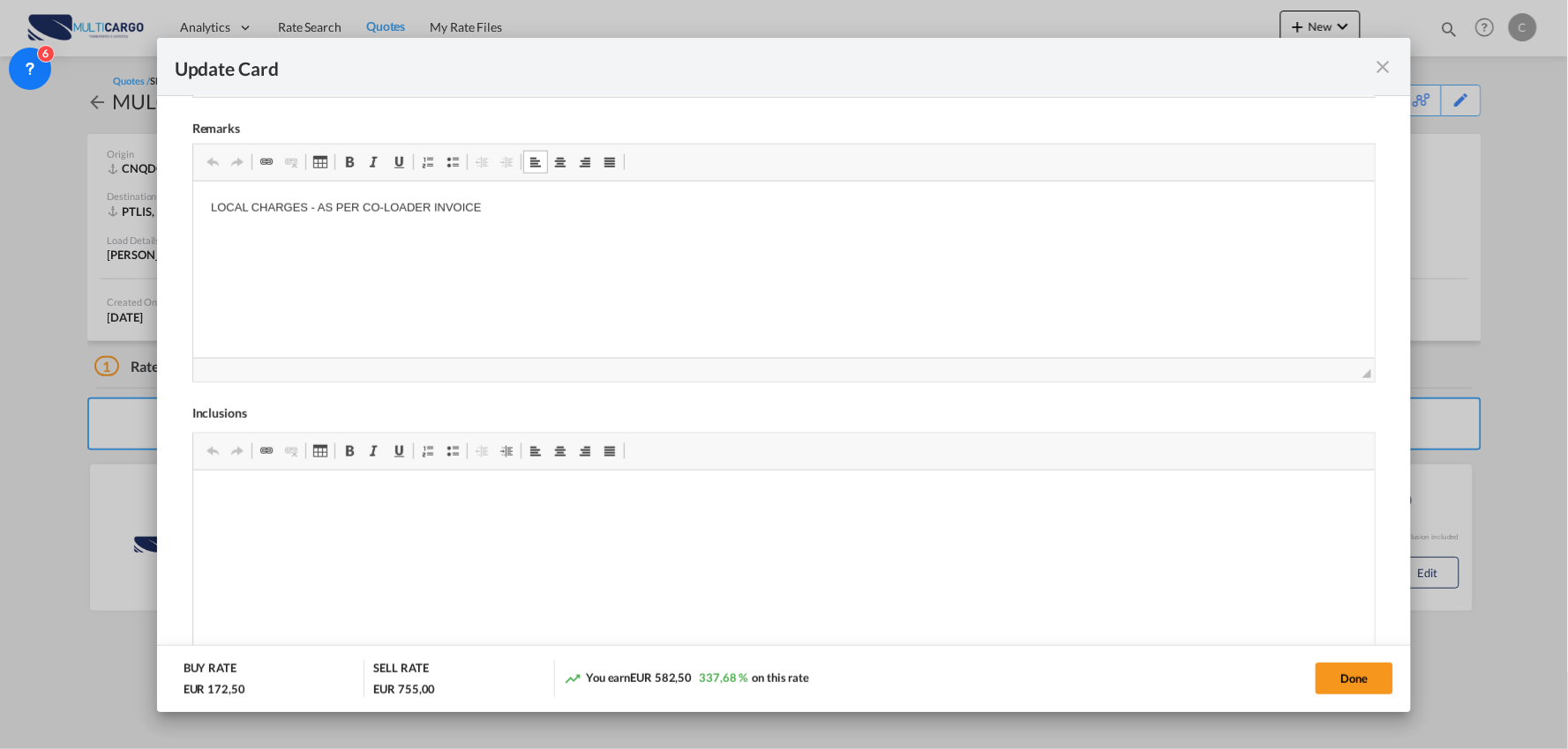
drag, startPoint x: 502, startPoint y: 212, endPoint x: 198, endPoint y: 193, distance: 304.6
click at [198, 193] on html "LOCAL CHARGES - AS PER CO-LOADER INVOICE" at bounding box center [784, 222] width 1182 height 84
click at [227, 254] on html "LOCAL CHARGES - AS PER CO-LOADER INVOICE" at bounding box center [784, 222] width 1182 height 84
click at [356, 228] on p "HS CODE: 8429521000" at bounding box center [783, 237] width 1147 height 19
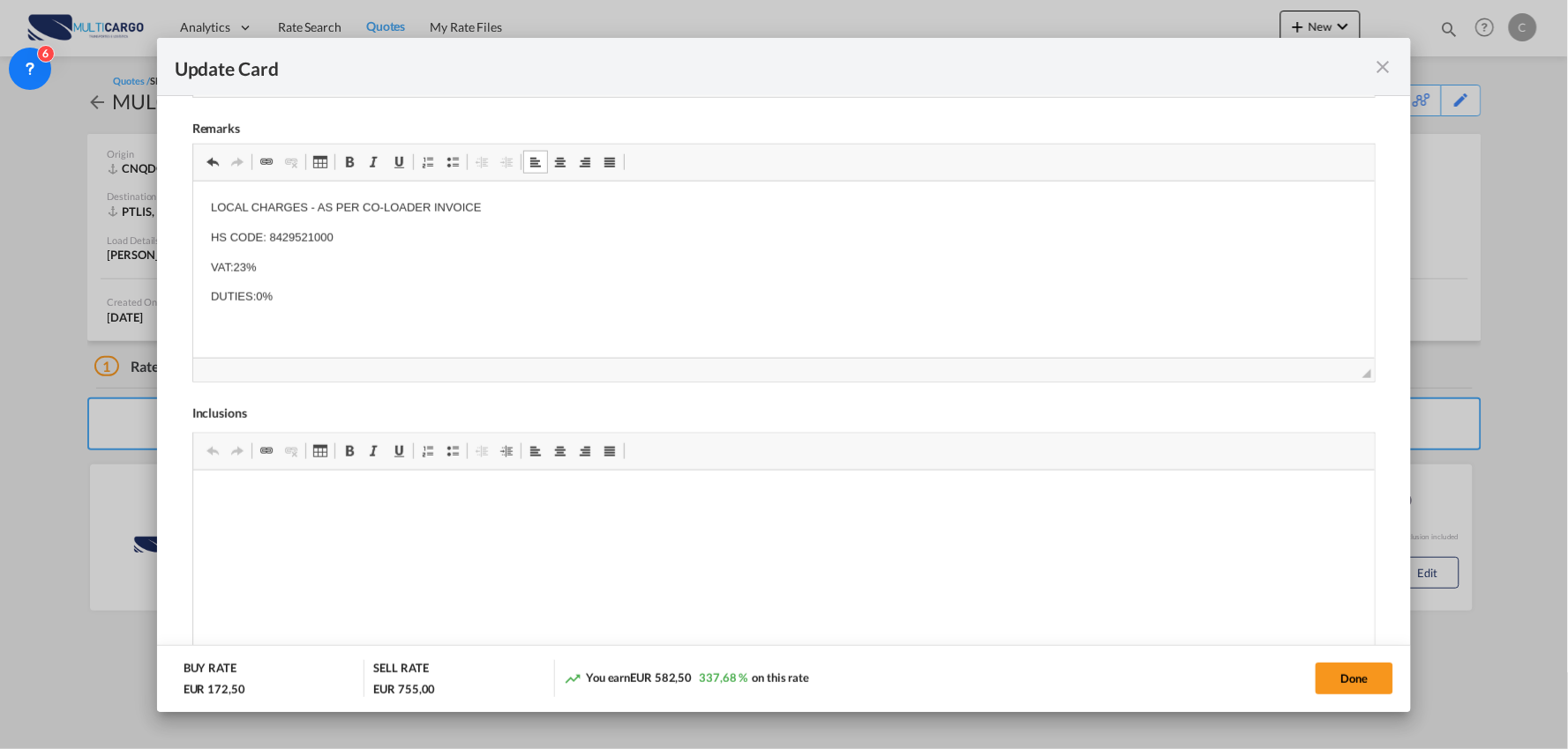
click at [234, 323] on p "Editor de texto enriquecido, editor5" at bounding box center [783, 326] width 1147 height 19
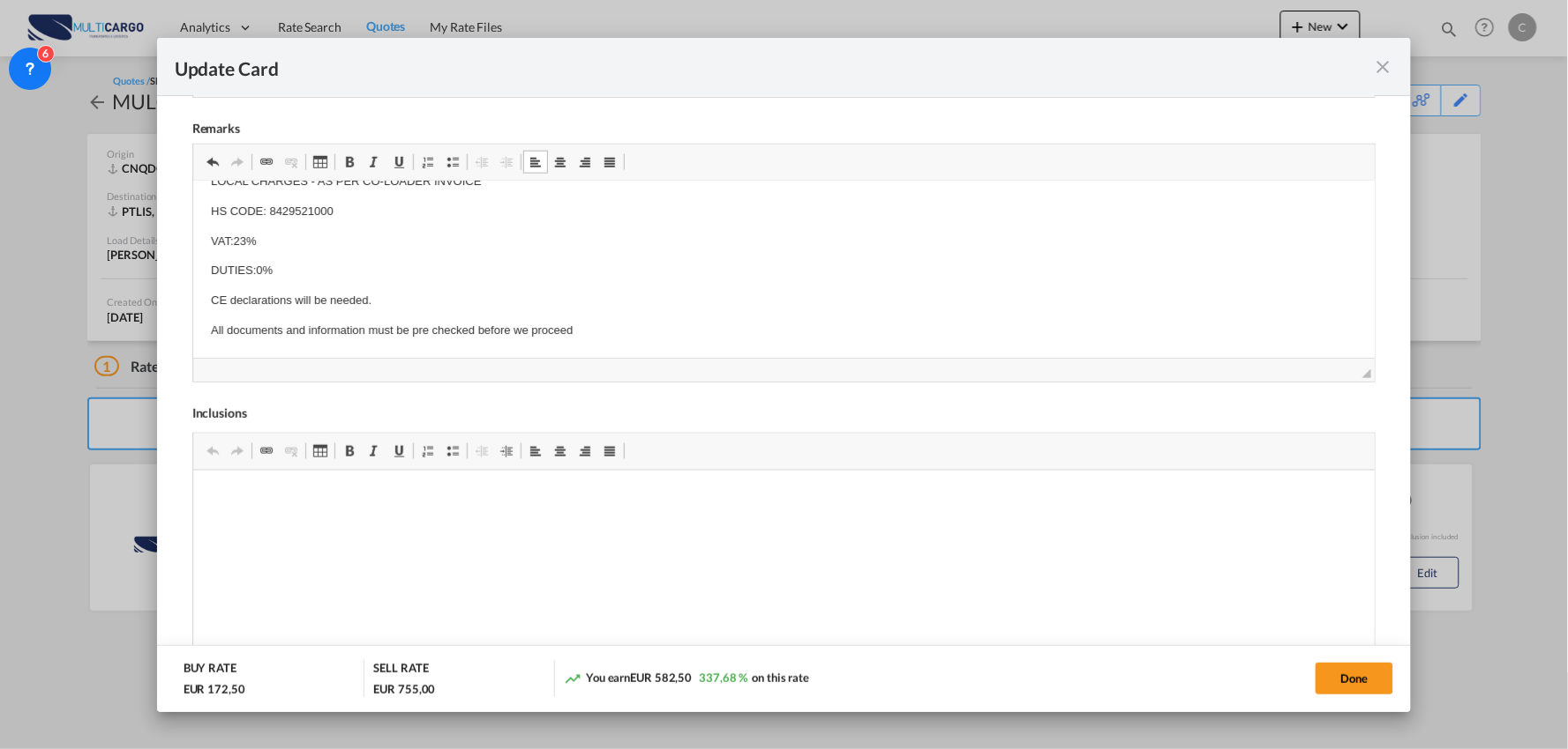
click at [478, 326] on p "All documents and information must be pre checked before we proceed" at bounding box center [783, 330] width 1147 height 19
click at [580, 326] on p "All documents and information must be pre checked before we proceed" at bounding box center [783, 330] width 1147 height 19
click at [1334, 682] on button "Done" at bounding box center [1353, 679] width 78 height 32
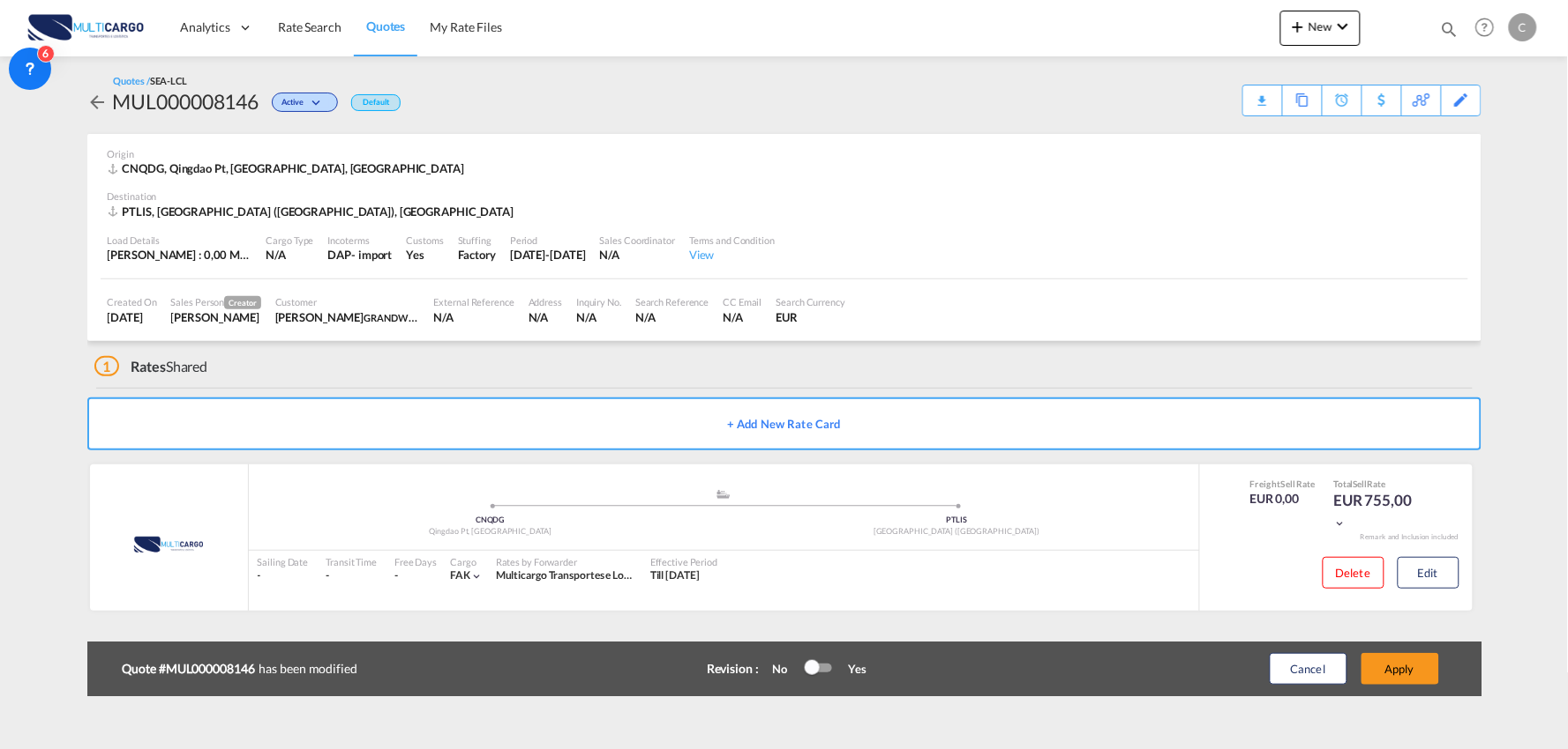
scroll to position [177, 0]
click at [1409, 674] on button "Apply" at bounding box center [1400, 669] width 78 height 32
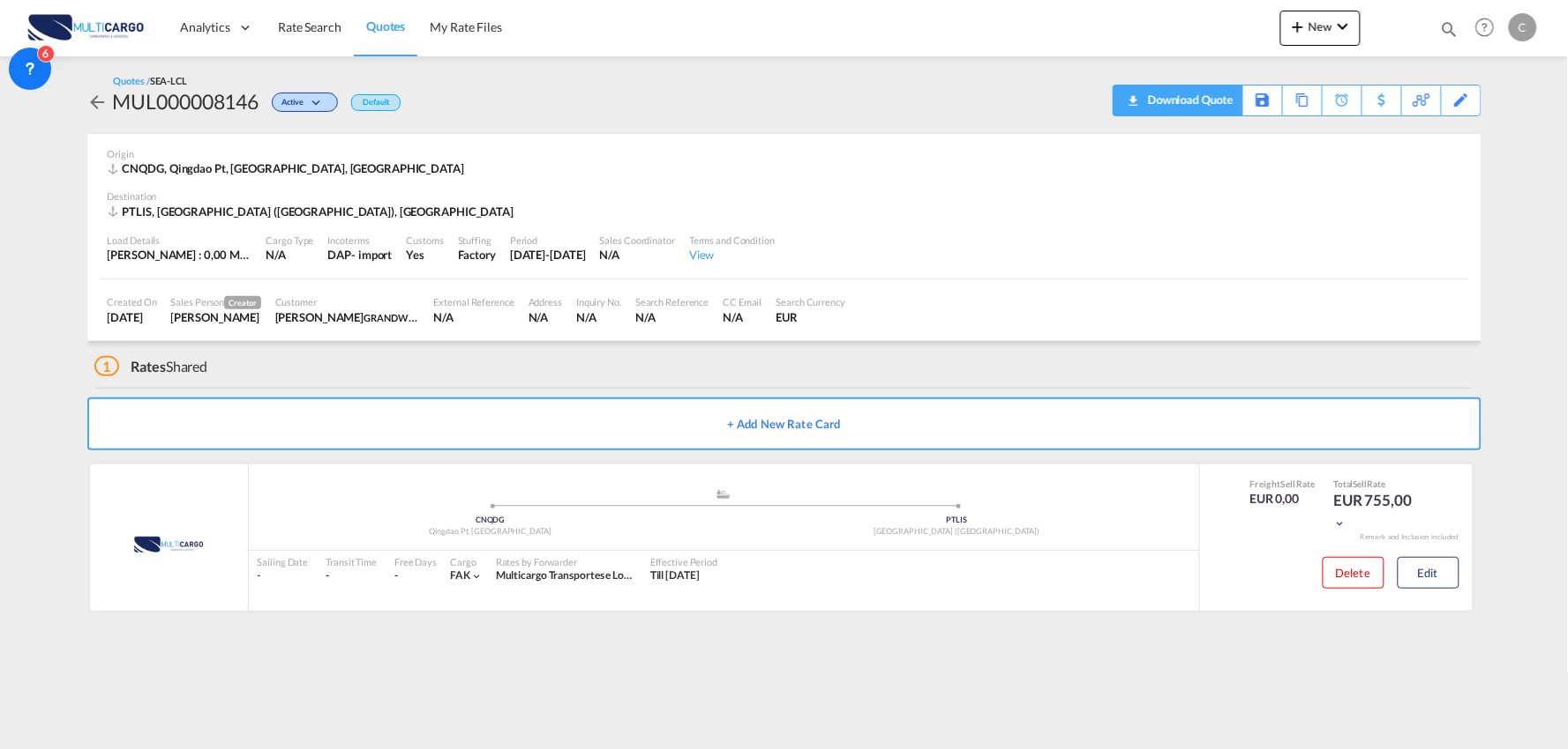
click at [1226, 112] on div "Download Quote" at bounding box center [1187, 100] width 90 height 29
